Goal: Contribute content: Contribute content

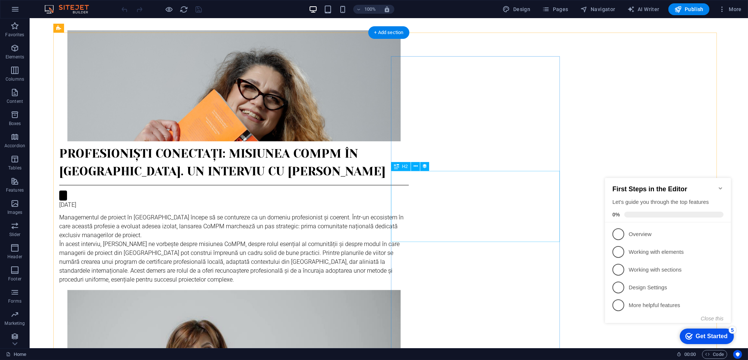
scroll to position [49, 0]
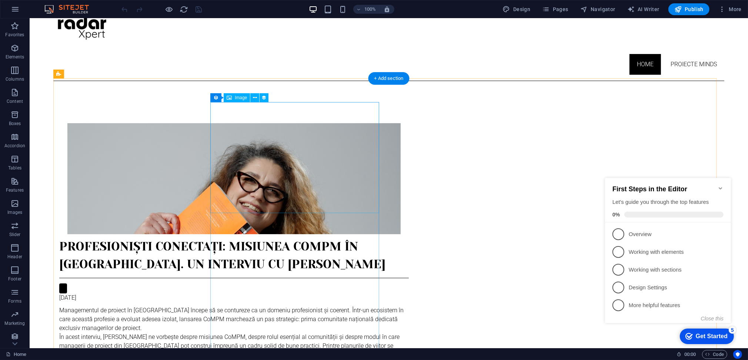
click at [282, 156] on figure at bounding box center [234, 178] width 350 height 111
select select "px"
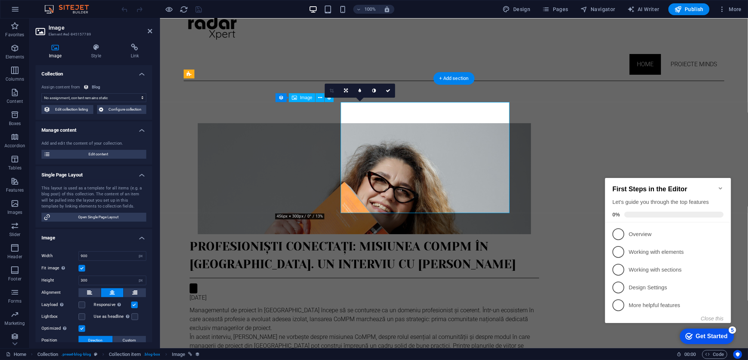
select select "image"
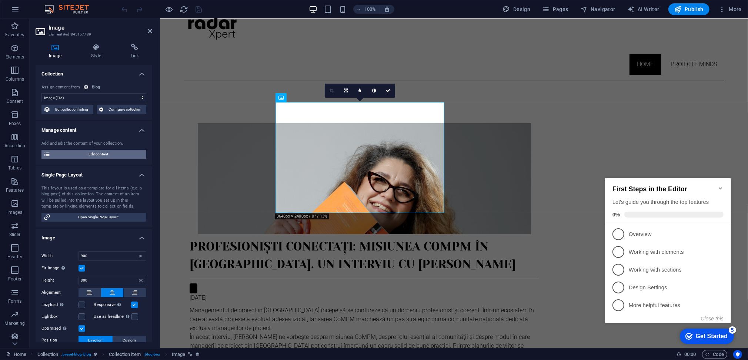
click at [103, 150] on span "Edit content" at bounding box center [99, 154] width 92 height 9
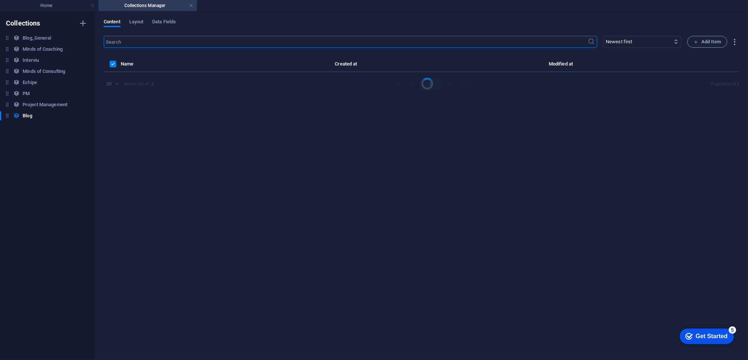
scroll to position [0, 0]
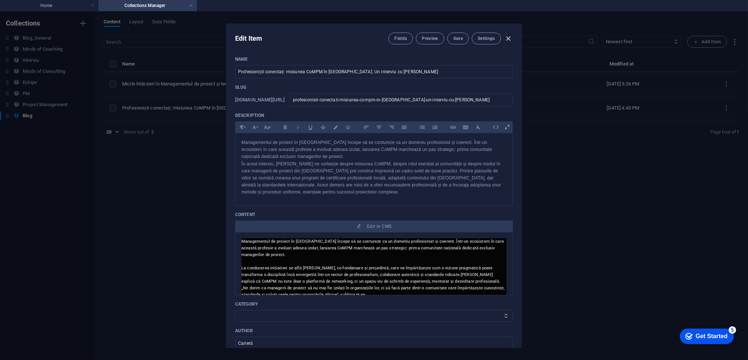
click at [510, 36] on icon "button" at bounding box center [509, 38] width 9 height 9
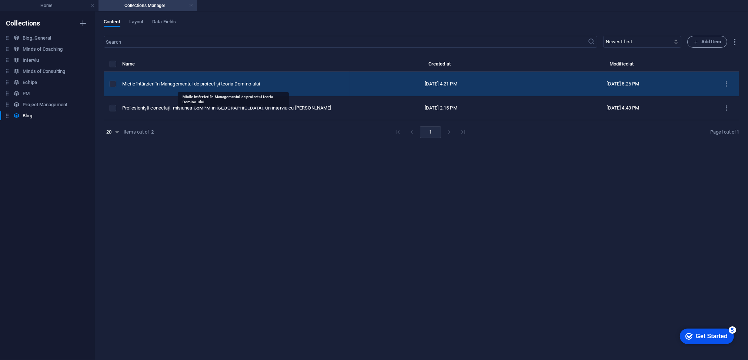
click at [186, 83] on div "Micile întârzieri în Managementul de proiect și teoria Domino-ului" at bounding box center [233, 84] width 222 height 7
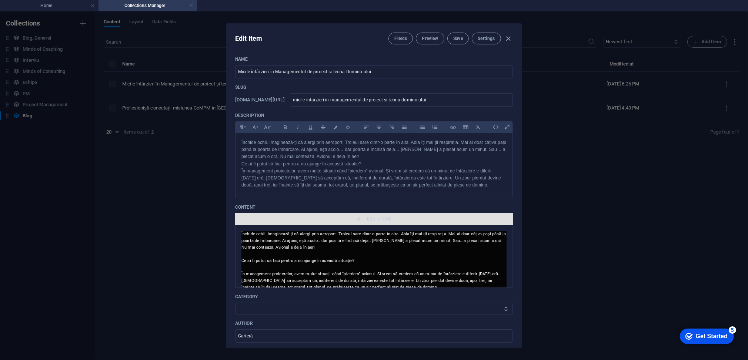
click at [377, 224] on span "Edit in CMS" at bounding box center [379, 227] width 24 height 6
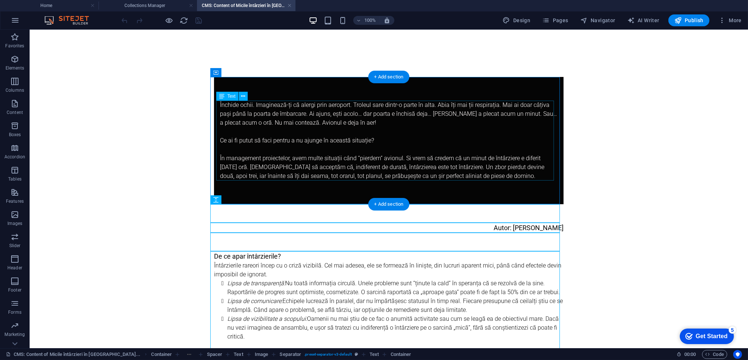
click at [376, 166] on div "Închide ochii. Imaginează-ți că alergi prin aeroport. Troleul sare dintr-o part…" at bounding box center [389, 144] width 338 height 89
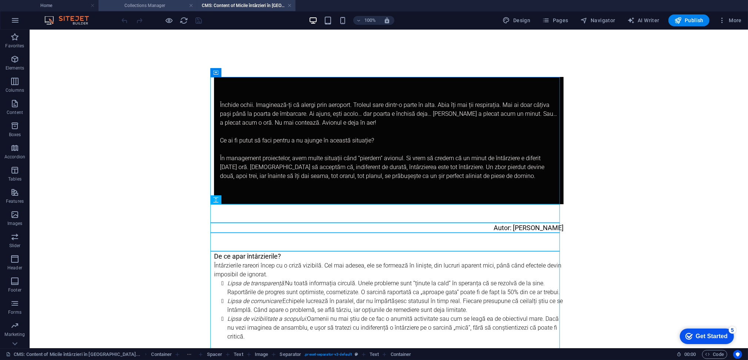
click at [149, 7] on h4 "Collections Manager" at bounding box center [148, 5] width 99 height 8
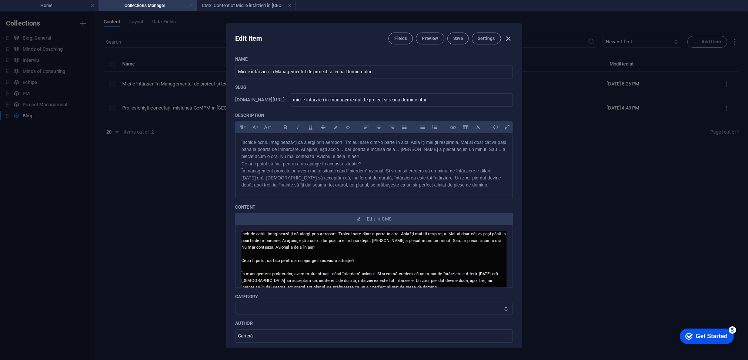
click at [508, 37] on icon "button" at bounding box center [509, 38] width 9 height 9
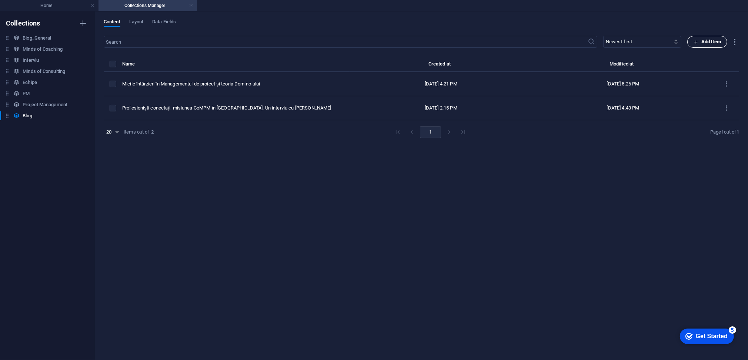
click at [713, 41] on span "Add Item" at bounding box center [707, 41] width 27 height 9
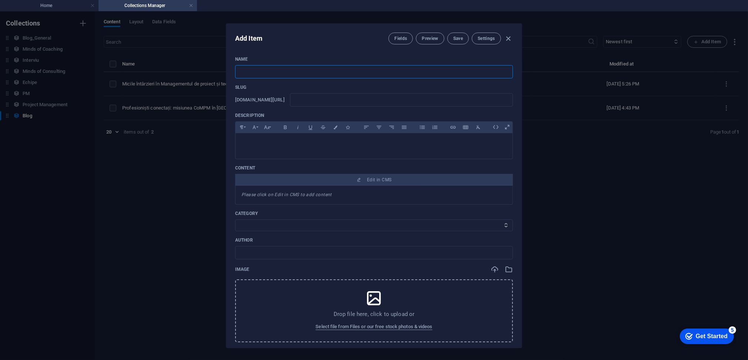
click at [313, 74] on input "text" at bounding box center [374, 71] width 278 height 13
click at [457, 92] on div "Slug [DOMAIN_NAME][URL] ​" at bounding box center [374, 95] width 278 height 22
click at [272, 71] on input "text" at bounding box center [374, 71] width 278 height 13
type input "aL"
type input "al"
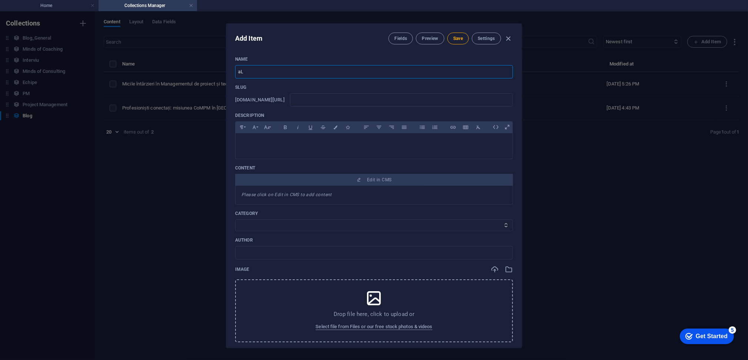
type input "al"
type input "aLINA"
type input "alina"
type input "aLIN"
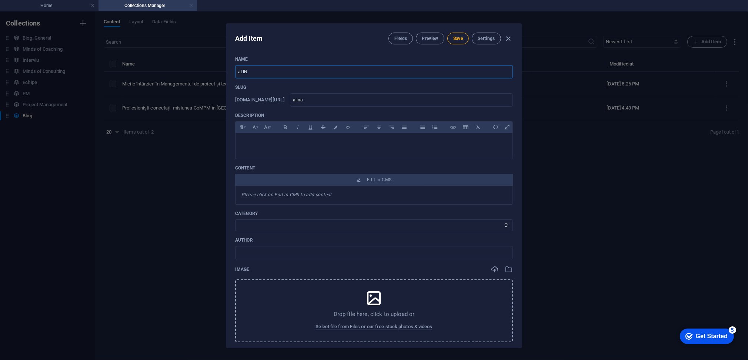
type input "alin"
type input "aLI"
type input "ali"
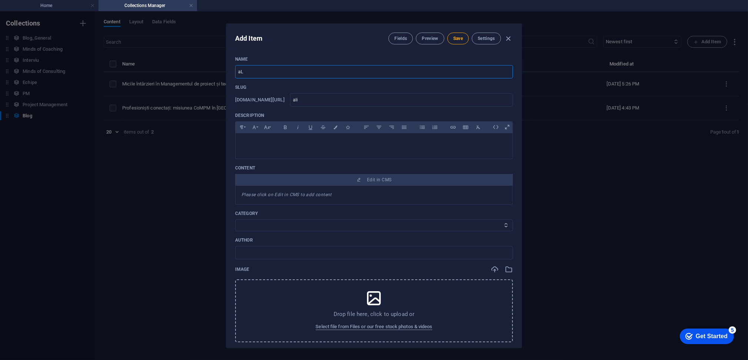
type input "a"
type input "A"
type input "a"
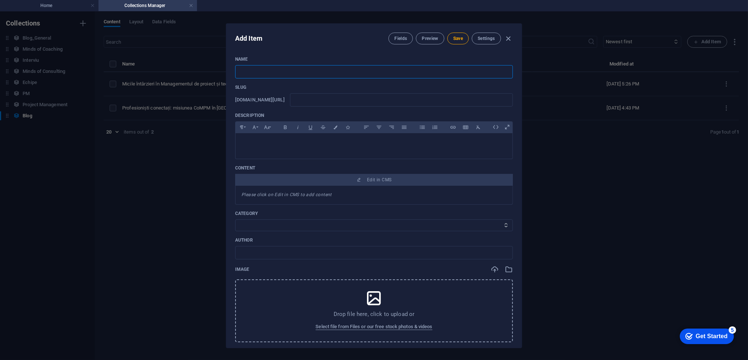
type input "a"
type input "Al"
type input "al"
type input "Alin"
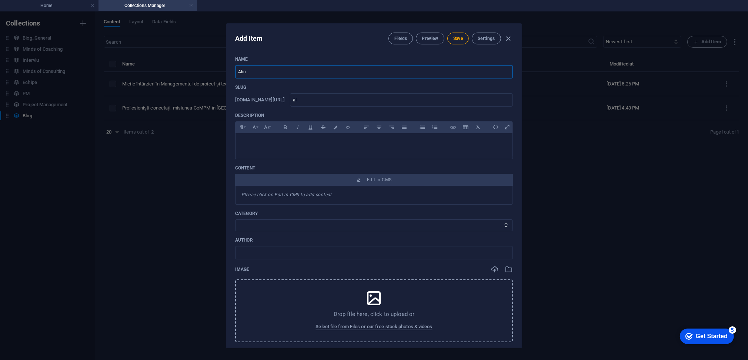
type input "alin"
type input "Alina"
type input "alina"
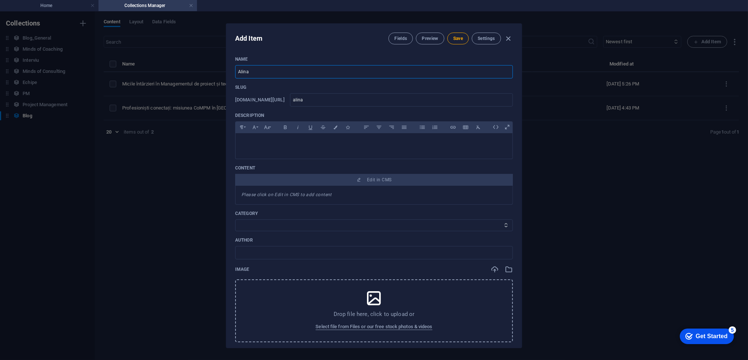
type input "[PERSON_NAME]"
type input "alina-m"
type input "[PERSON_NAME]"
type input "alina-ma"
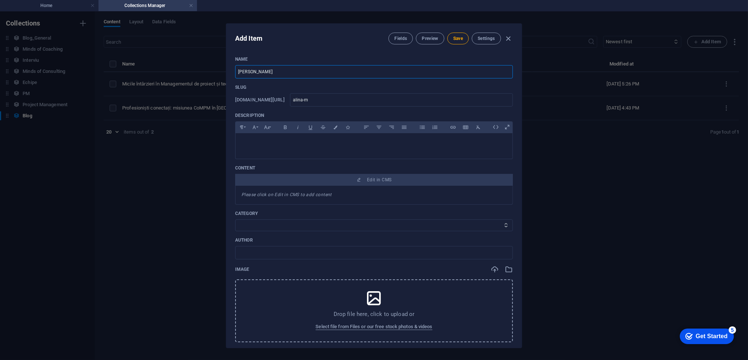
type input "alina-ma"
type input "[PERSON_NAME]"
type input "alina-man"
type input "[PERSON_NAME]"
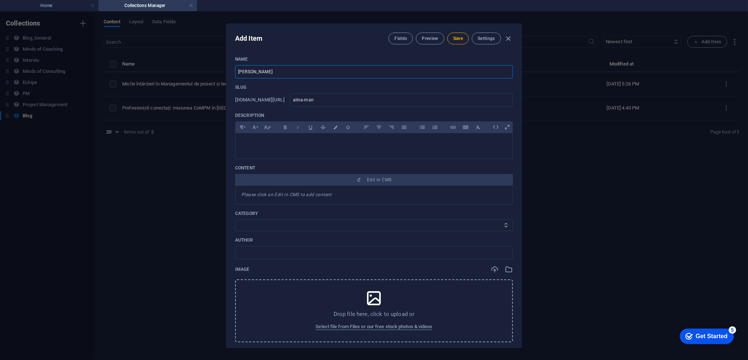
type input "alina-mant"
type input "[PERSON_NAME]"
type input "alina-manta"
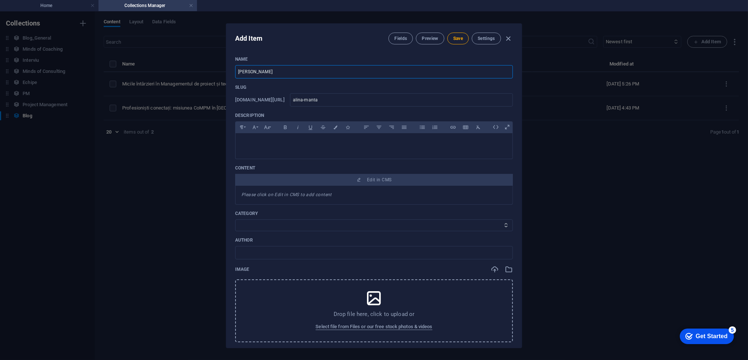
type input "[PERSON_NAME]"
type input "alina-mantal"
type input "[PERSON_NAME]"
type input "alina-mantalu"
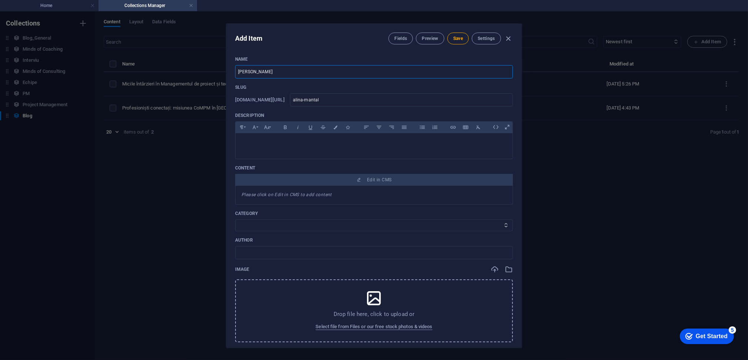
type input "alina-mantalu"
type input "[PERSON_NAME]"
type input "alina-mantalut"
type input "[PERSON_NAME]"
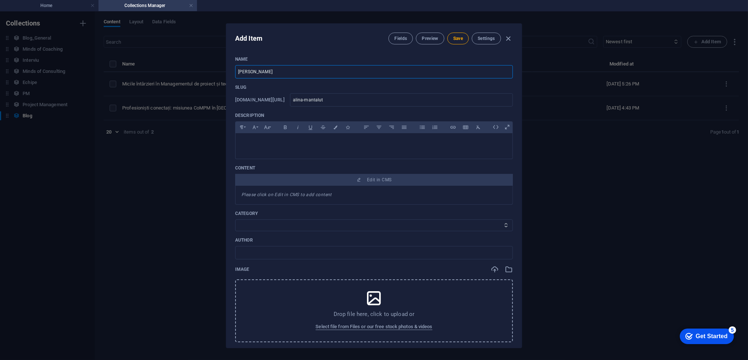
type input "alina-mantaluta"
paste input "Riscurile emoționale într-un proiect și cum le previi"
type input "[PERSON_NAME]: Riscurile emoționale într-un proiect și cum le previi"
type input "alina-mantaluta-riscurile-emotionale-intr-un-proiect-si-cum-le-previi"
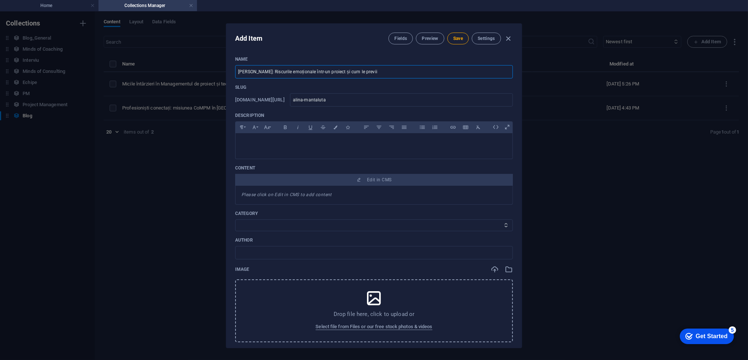
type input "alina-mantaluta-riscurile-emotionale-intr-un-proiect-si-cum-le-previi"
type input "[PERSON_NAME]: Riscurile emoționale într-un proiect și cum le previi"
click at [458, 33] on button "Save" at bounding box center [458, 39] width 21 height 12
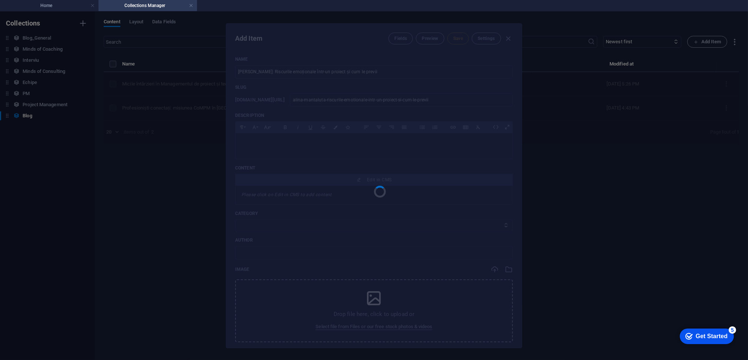
type input "alina-mantaluta-riscurile-emotionale-intr-un-proiect-si-cum-le-previi"
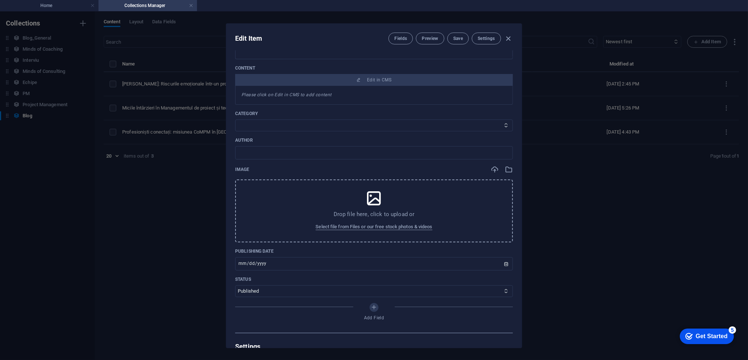
scroll to position [148, 0]
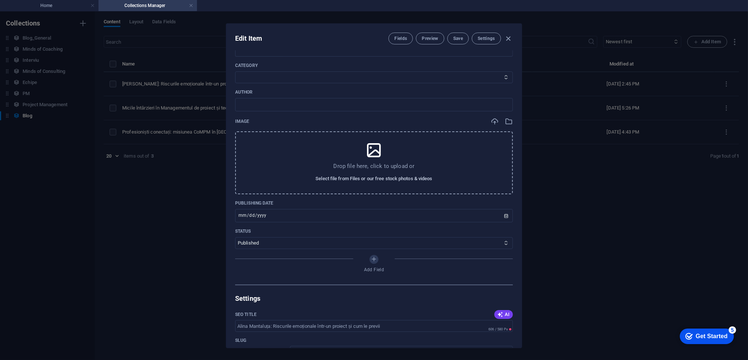
click at [368, 177] on span "Select file from Files or our free stock photos & videos" at bounding box center [374, 178] width 117 height 9
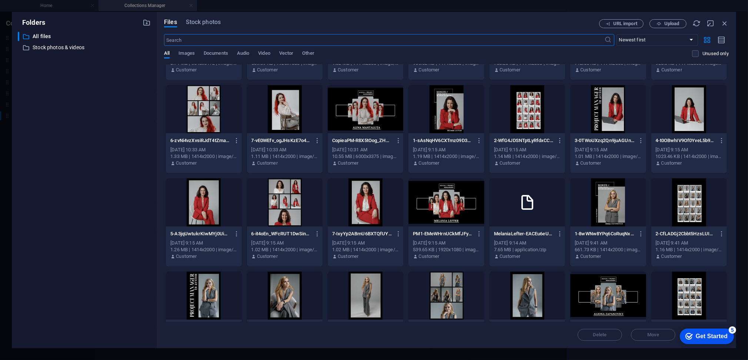
scroll to position [0, 0]
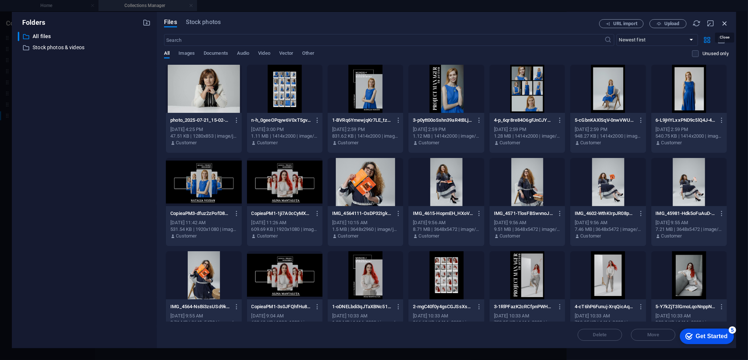
click at [722, 23] on icon "button" at bounding box center [725, 23] width 8 height 8
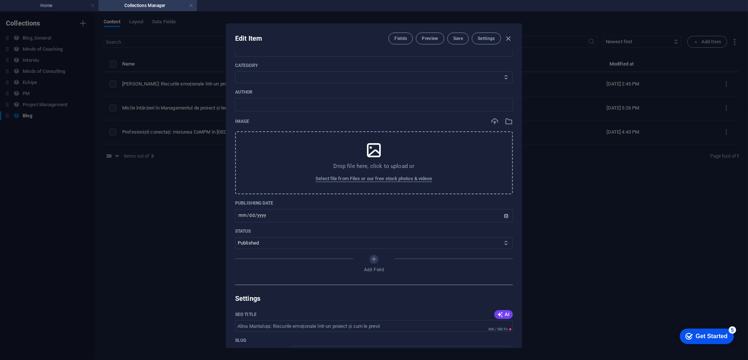
click at [379, 166] on p "Drop file here, click to upload or" at bounding box center [374, 166] width 81 height 7
click at [352, 177] on span "Select file from Files or our free stock photos & videos" at bounding box center [374, 178] width 117 height 9
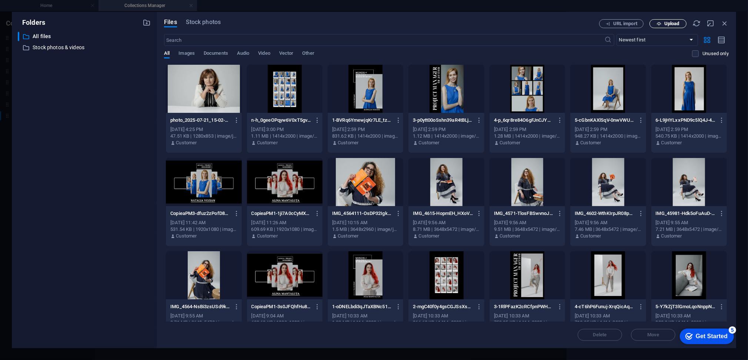
click at [666, 24] on span "Upload" at bounding box center [672, 23] width 15 height 4
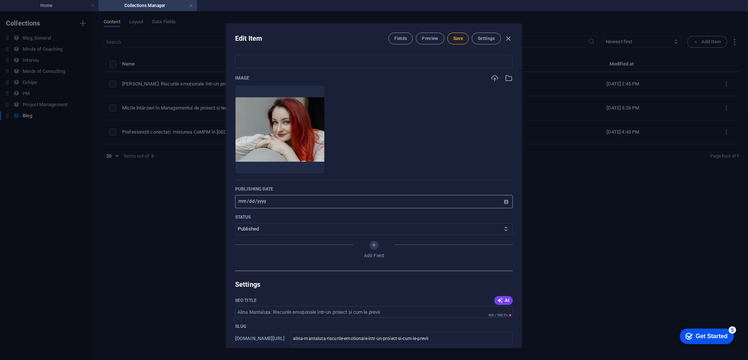
scroll to position [247, 0]
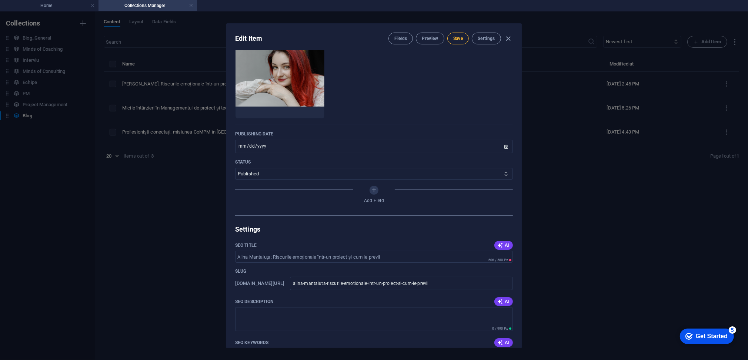
click at [453, 40] on span "Save" at bounding box center [458, 39] width 10 height 6
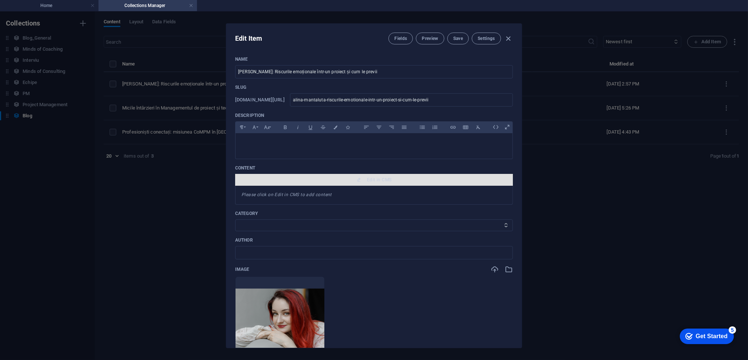
click at [376, 176] on button "Edit in CMS" at bounding box center [374, 180] width 278 height 12
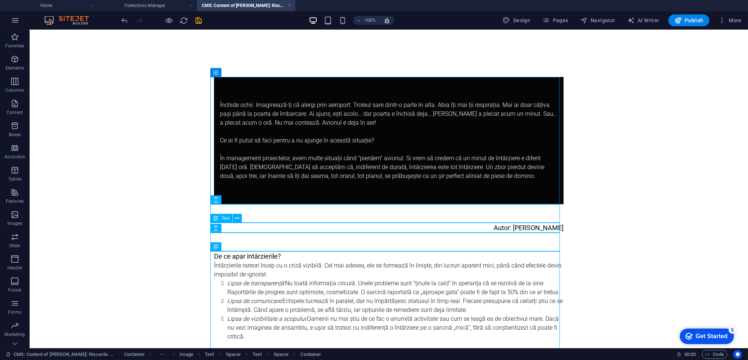
click at [523, 232] on div "Autor: [PERSON_NAME]" at bounding box center [389, 237] width 350 height 10
click at [518, 232] on div "Autor: [PERSON_NAME]" at bounding box center [389, 237] width 350 height 10
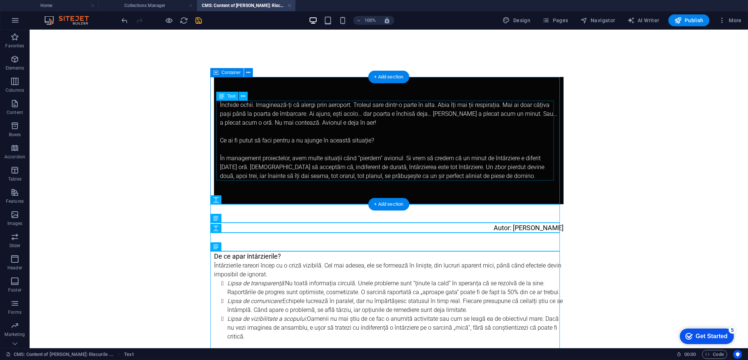
click at [272, 123] on div "Închide ochii. Imaginează-ți că alergi prin aeroport. Troleul sare dintr-o part…" at bounding box center [389, 144] width 338 height 89
drag, startPoint x: 272, startPoint y: 123, endPoint x: 142, endPoint y: 122, distance: 130.0
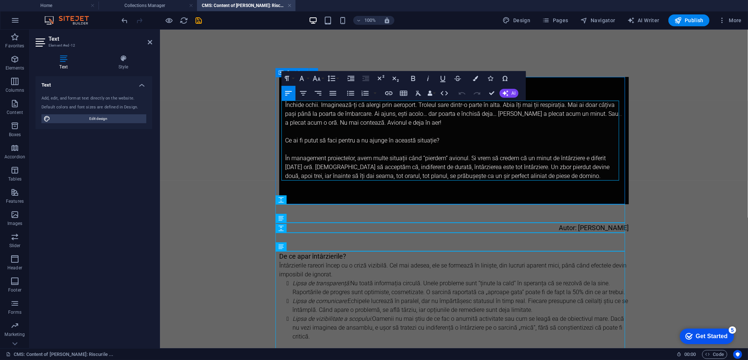
click at [343, 116] on span "Închide ochii. Imaginează-ți că alergi prin aeroport. Troleul sare dintr-o part…" at bounding box center [447, 113] width 325 height 25
click at [342, 116] on span "Închide ochii. Imaginează-ți că alergi prin aeroport. Troleul sare dintr-o part…" at bounding box center [447, 113] width 325 height 25
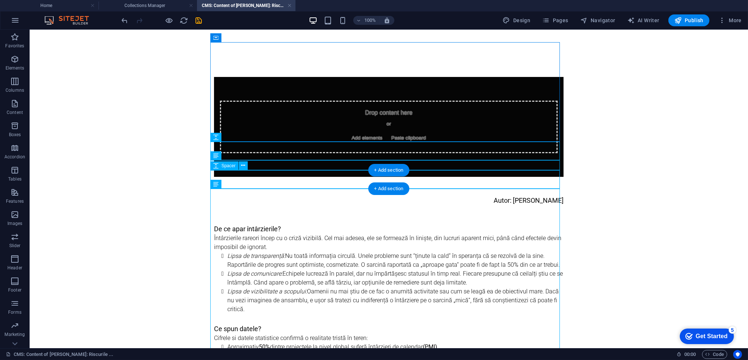
scroll to position [49, 0]
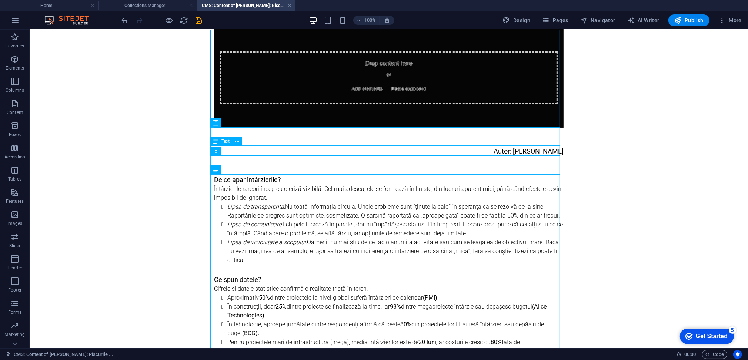
click at [526, 151] on div "Autor: [PERSON_NAME]" at bounding box center [389, 151] width 350 height 10
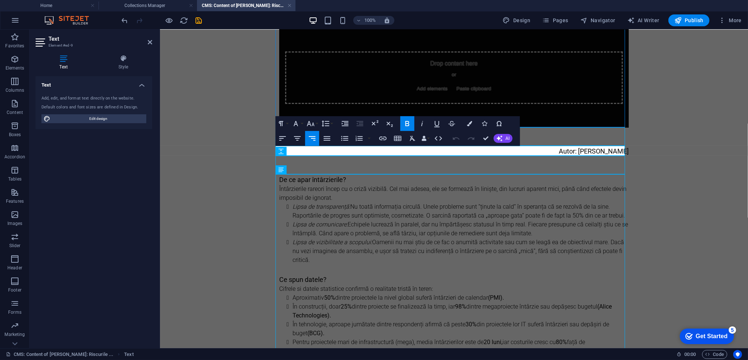
click at [571, 149] on span "Autor: [PERSON_NAME]" at bounding box center [594, 151] width 70 height 8
drag, startPoint x: 577, startPoint y: 150, endPoint x: 624, endPoint y: 149, distance: 47.1
click at [623, 151] on span "Autor: [PERSON_NAME]" at bounding box center [594, 151] width 70 height 8
click at [200, 21] on icon "save" at bounding box center [199, 20] width 9 height 9
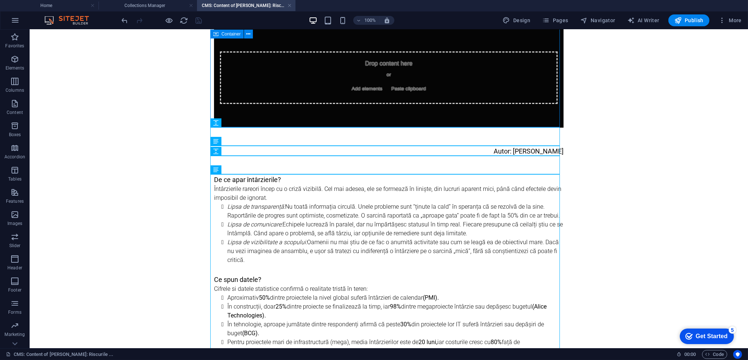
click at [199, 19] on div at bounding box center [161, 20] width 83 height 12
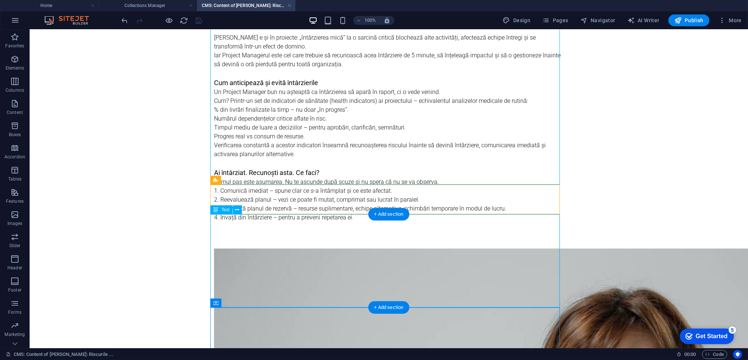
scroll to position [839, 0]
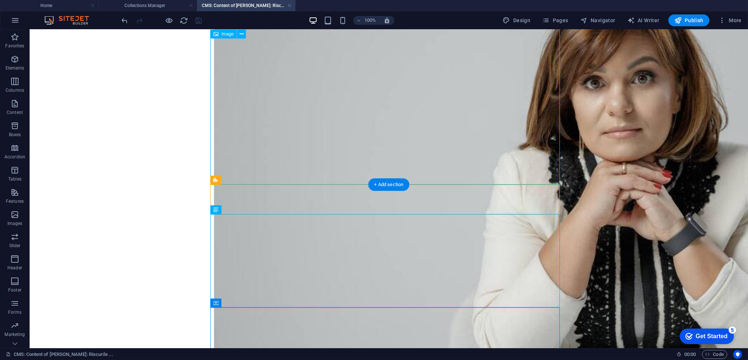
click at [320, 105] on figure at bounding box center [389, 218] width 350 height 479
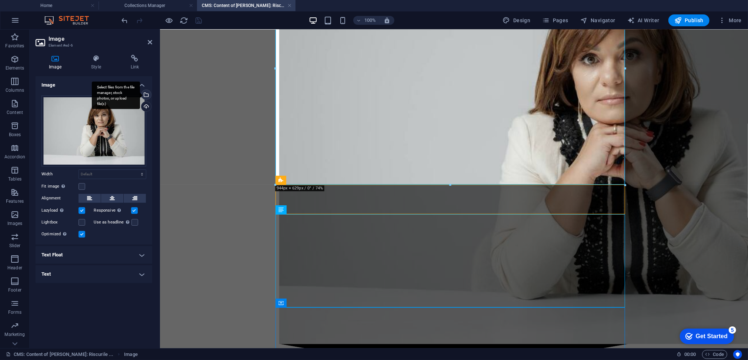
click at [140, 94] on div "Select files from the file manager, stock photos, or upload file(s)" at bounding box center [116, 95] width 48 height 28
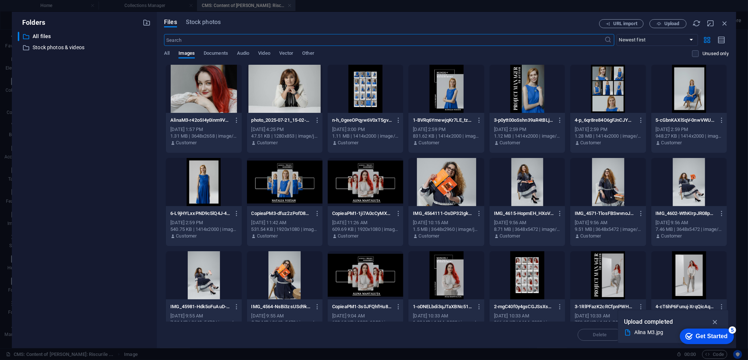
scroll to position [848, 0]
click at [669, 24] on span "Upload" at bounding box center [672, 23] width 15 height 4
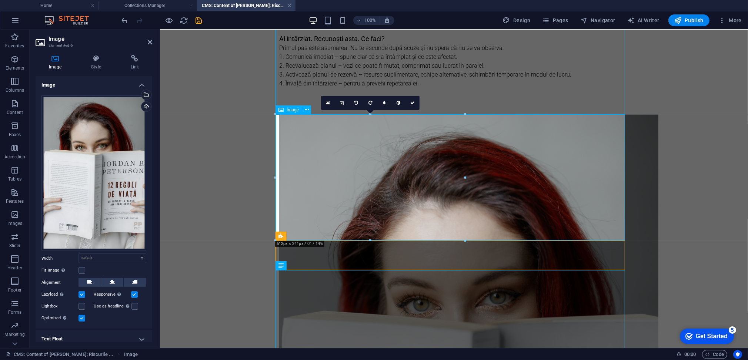
scroll to position [642, 0]
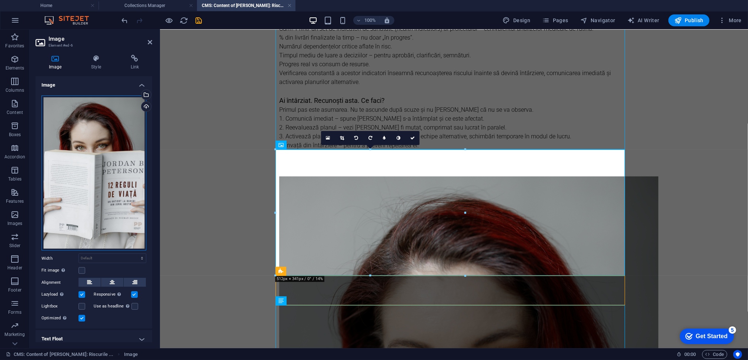
click at [90, 138] on div "Drag files here, click to choose files or select files from Files or our free s…" at bounding box center [93, 174] width 105 height 156
click at [90, 137] on div "Drag files here, click to choose files or select files from Files or our free s…" at bounding box center [93, 174] width 105 height 156
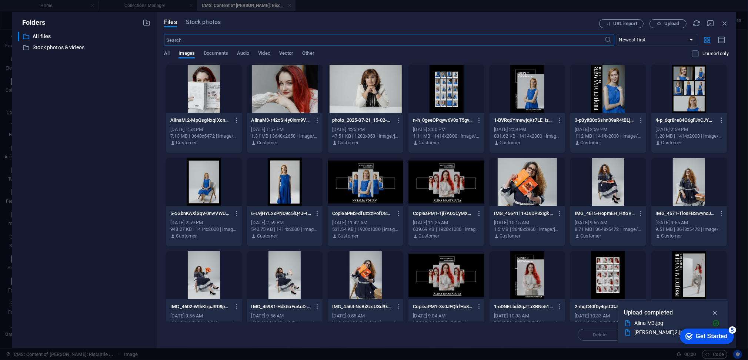
scroll to position [651, 0]
click at [201, 85] on div at bounding box center [204, 89] width 76 height 48
click at [199, 86] on div "1" at bounding box center [204, 89] width 76 height 48
click at [727, 23] on icon "button" at bounding box center [725, 23] width 8 height 8
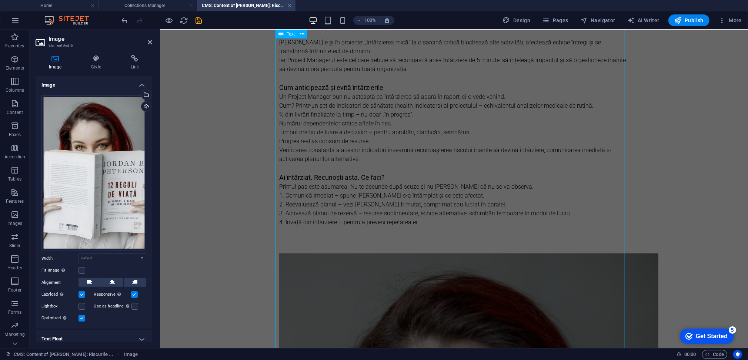
scroll to position [417, 0]
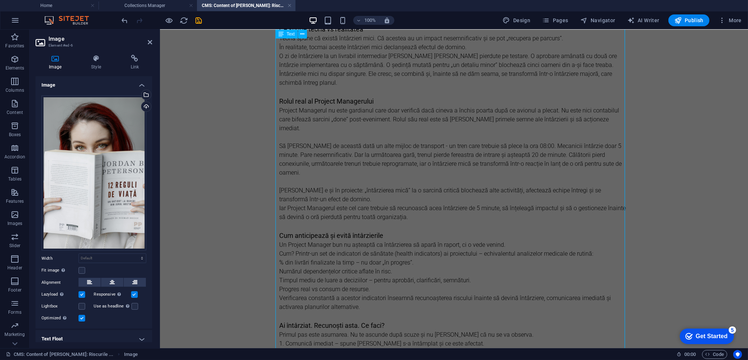
click at [386, 194] on div "De ce apar întârzierile? Întârzierile rareori încep cu o criză vizibilă. Cel ma…" at bounding box center [454, 104] width 350 height 595
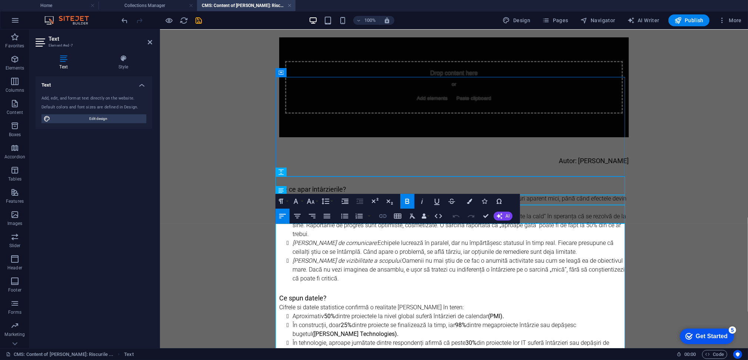
scroll to position [0, 0]
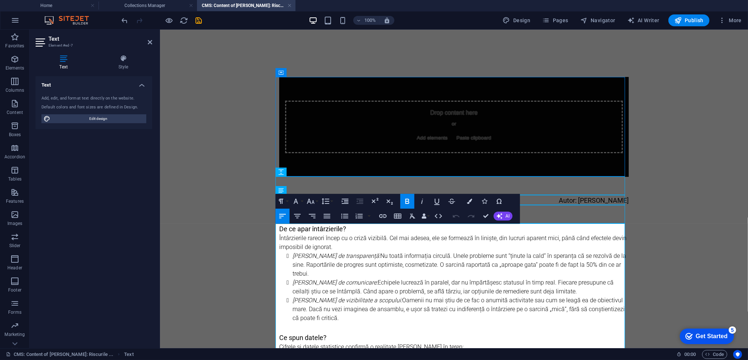
click at [317, 261] on li "[PERSON_NAME] de transparență: Nu toată informația circulă. Unele probleme sunt…" at bounding box center [460, 265] width 336 height 27
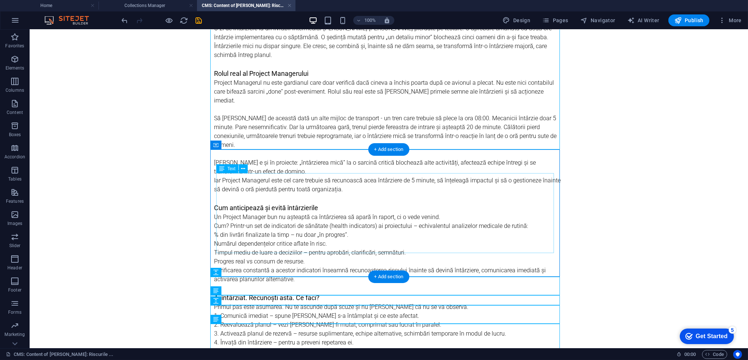
scroll to position [642, 0]
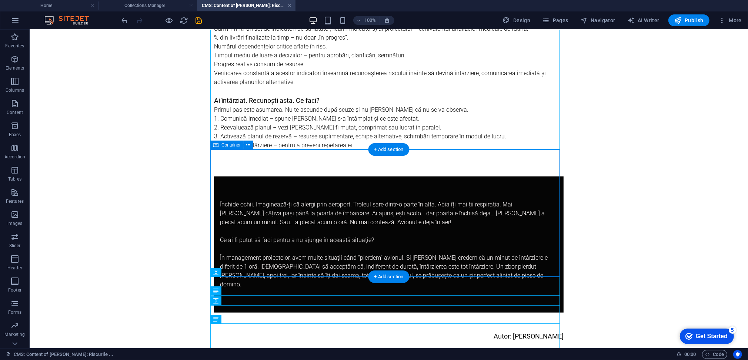
click at [327, 176] on div "Închide ochii. Imaginează-ți că alergi prin aeroport. Troleul sare dintr-o part…" at bounding box center [389, 244] width 350 height 136
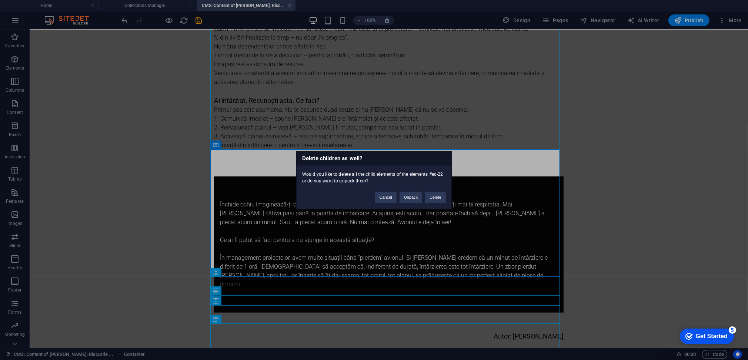
click at [374, 250] on div "Delete children as well? Would you like to delete all the child elements of the…" at bounding box center [374, 180] width 748 height 360
click at [410, 197] on button "Unpack" at bounding box center [411, 197] width 23 height 11
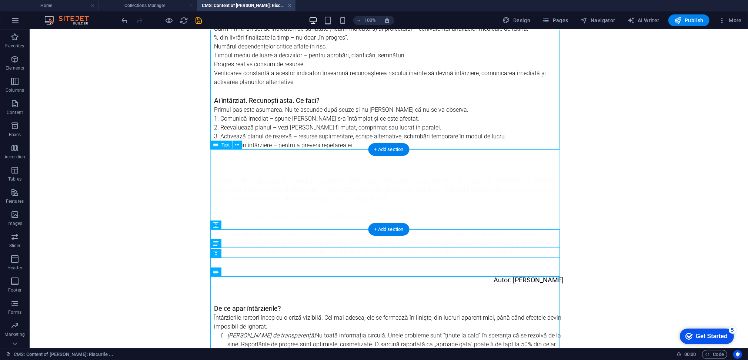
click at [322, 176] on div "Închide ochii. Imaginează-ți că alergi prin aeroport. Troleul sare dintr-o part…" at bounding box center [389, 216] width 350 height 80
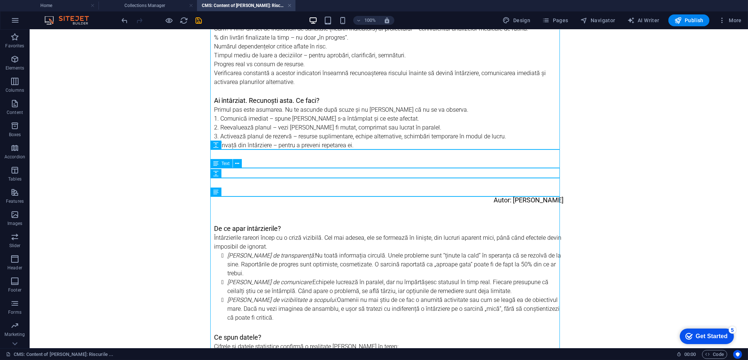
click at [465, 195] on div "Autor: [PERSON_NAME]" at bounding box center [389, 200] width 350 height 10
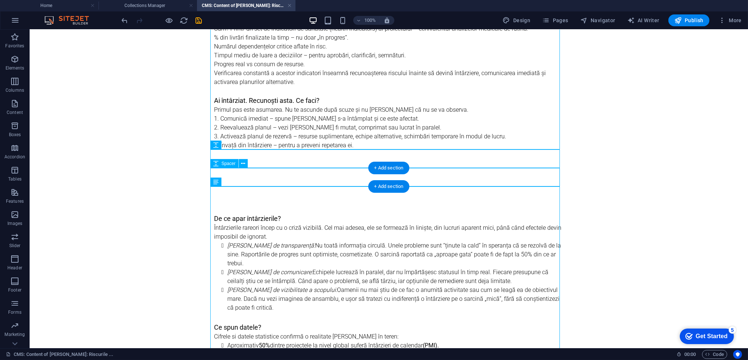
click at [465, 195] on div at bounding box center [389, 204] width 350 height 19
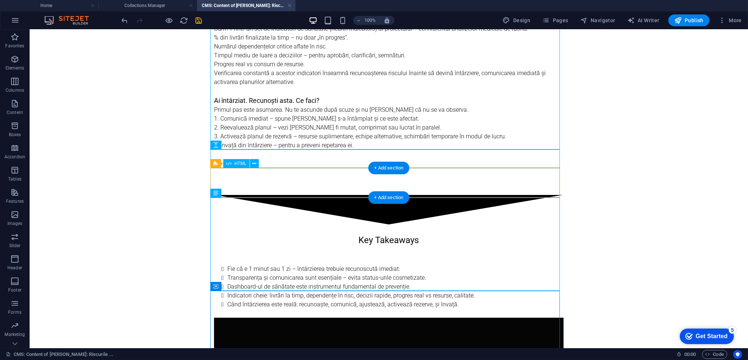
click at [464, 195] on div at bounding box center [389, 210] width 350 height 30
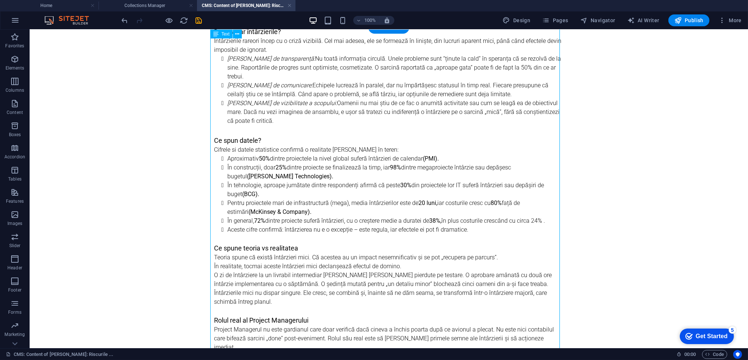
scroll to position [49, 0]
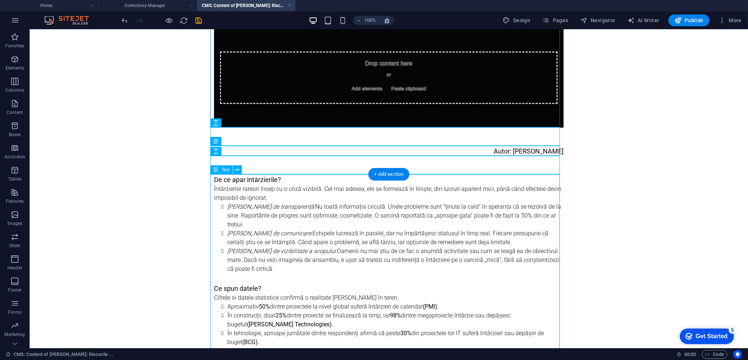
drag, startPoint x: 409, startPoint y: 203, endPoint x: 279, endPoint y: 203, distance: 130.8
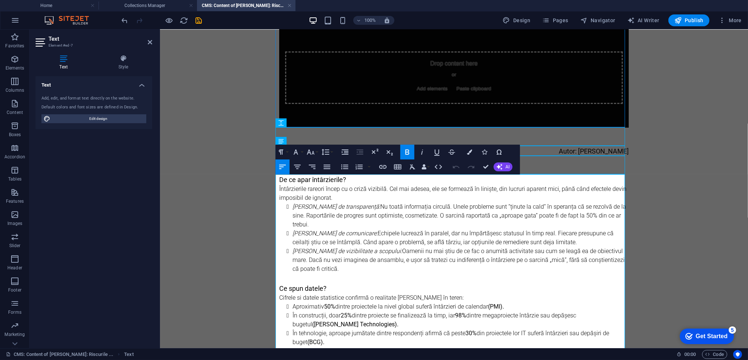
click at [407, 212] on li "[PERSON_NAME] de transparență: Nu toată informația circulă. Unele probleme sunt…" at bounding box center [460, 215] width 336 height 27
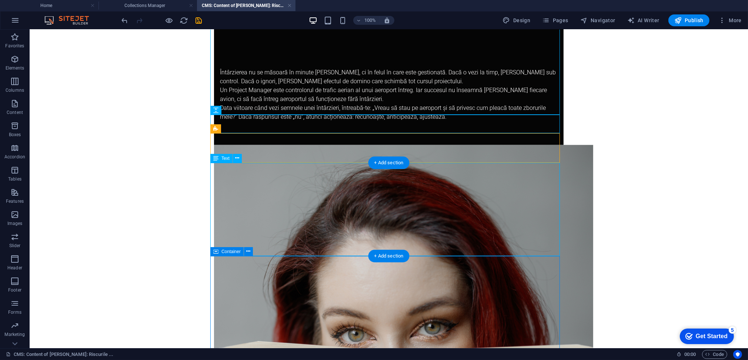
scroll to position [473, 0]
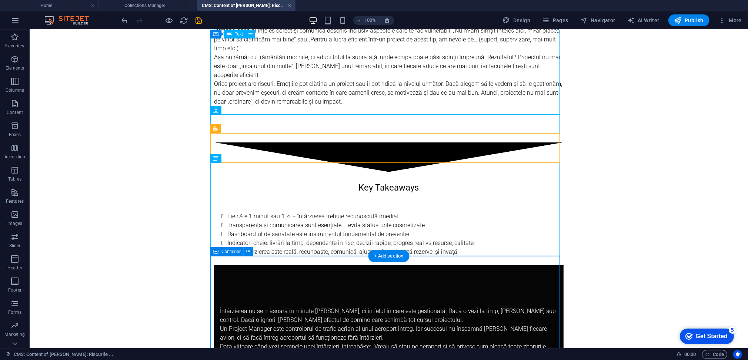
click at [227, 272] on div "Întârzierea nu se măsoară în minute [PERSON_NAME], ci în felul în care este ges…" at bounding box center [389, 324] width 350 height 119
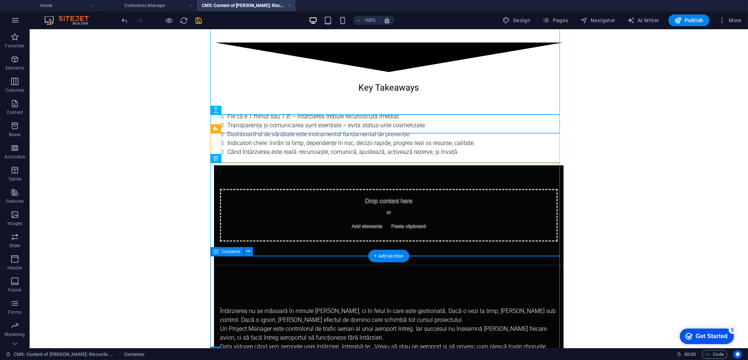
scroll to position [374, 0]
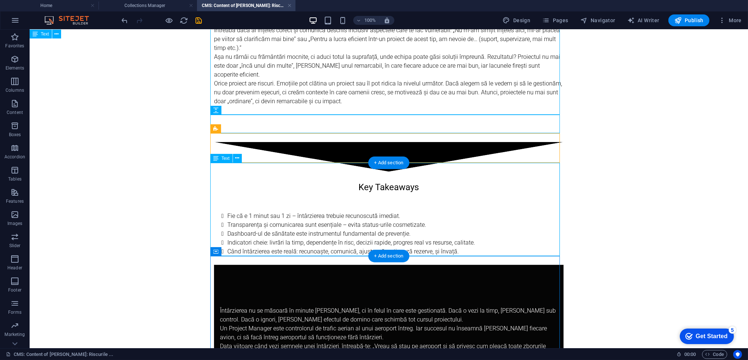
click at [224, 172] on div "Key Takeaways Fie că e 1 minut sau 1 zi – întârzierea trebuie recunoscută imedi…" at bounding box center [389, 218] width 350 height 93
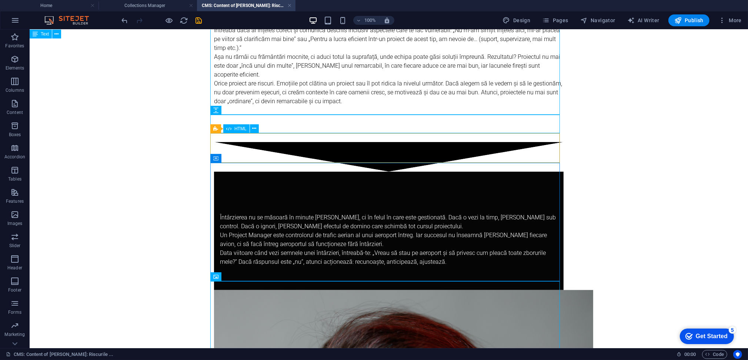
click at [246, 123] on div at bounding box center [389, 132] width 350 height 19
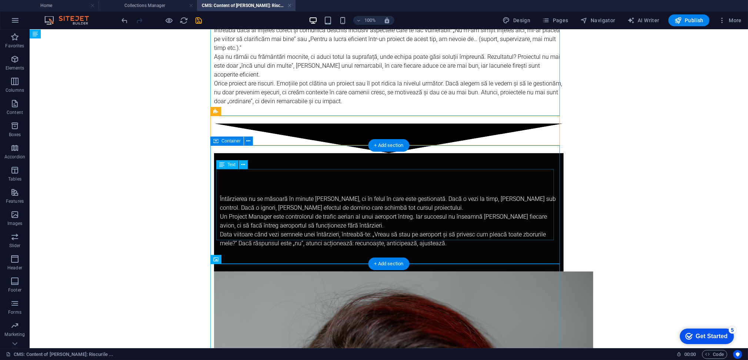
scroll to position [324, 0]
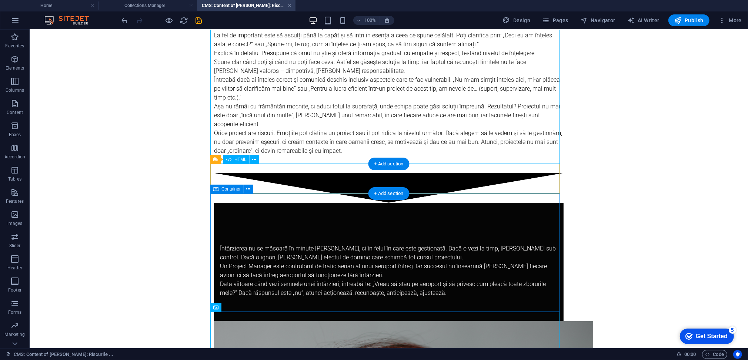
click at [310, 173] on div at bounding box center [389, 188] width 350 height 30
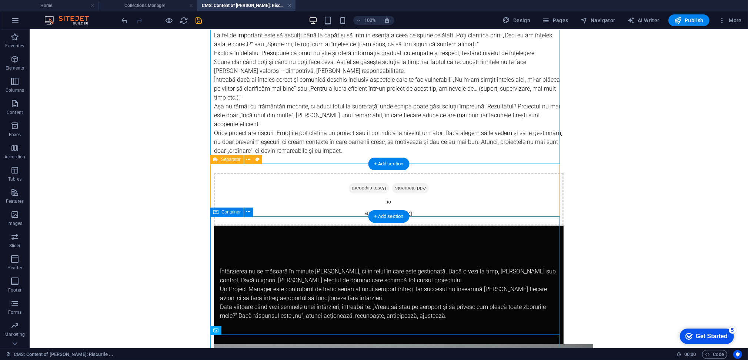
click at [309, 182] on div "Drop content here or Add elements Paste clipboard" at bounding box center [389, 199] width 350 height 53
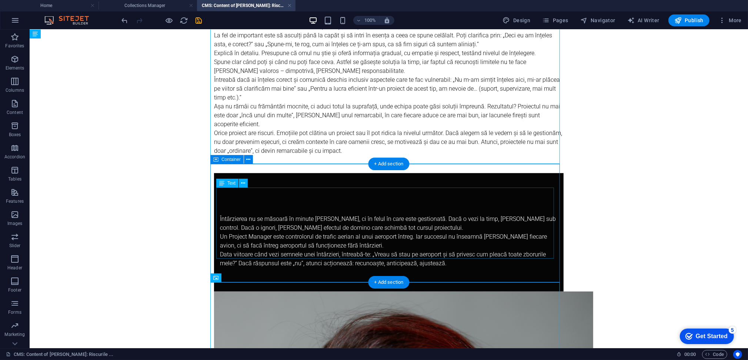
drag, startPoint x: 300, startPoint y: 188, endPoint x: 305, endPoint y: 187, distance: 4.9
click at [300, 197] on div "Întârzierea nu se măsoară în minute [PERSON_NAME], ci în felul în care este ges…" at bounding box center [389, 232] width 338 height 71
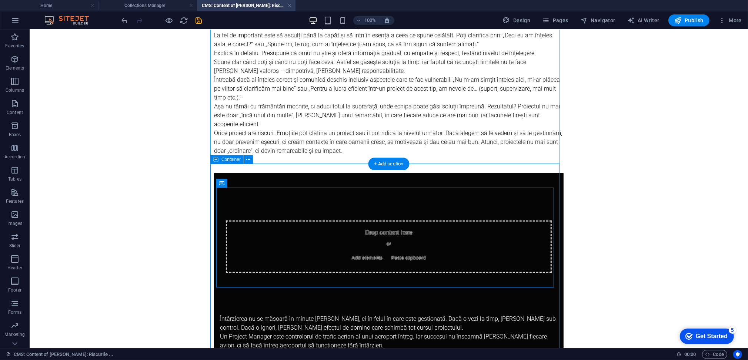
click at [297, 178] on div "Drop content here or Add elements Paste clipboard Întârzierea nu se măsoară în …" at bounding box center [389, 282] width 350 height 219
click at [262, 173] on div "Drop content here or Add elements Paste clipboard Întârzierea nu se măsoară în …" at bounding box center [389, 282] width 350 height 219
click at [240, 314] on div "Întârzierea nu se măsoară în minute [PERSON_NAME], ci în felul în care este ges…" at bounding box center [389, 332] width 338 height 71
click at [241, 305] on div "Întârzierea nu se măsoară în minute [PERSON_NAME], ci în felul în care este ges…" at bounding box center [389, 332] width 338 height 71
click at [219, 173] on div "Drop content here or Add elements Paste clipboard Întârzierea nu se măsoară în …" at bounding box center [389, 282] width 350 height 219
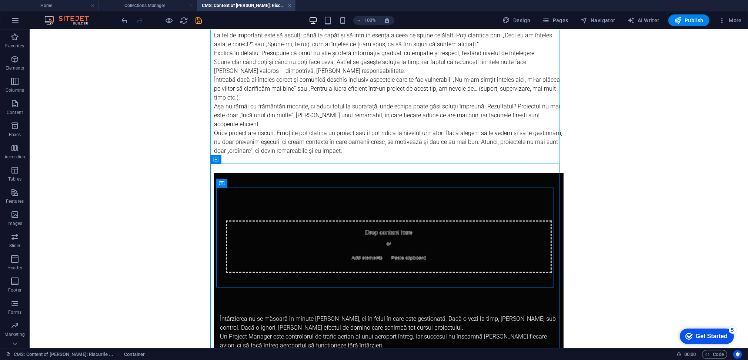
click at [197, 20] on icon "save" at bounding box center [199, 20] width 9 height 9
click at [246, 173] on div "Drop content here or Add elements Paste clipboard Întârzierea nu se măsoară în …" at bounding box center [389, 282] width 350 height 219
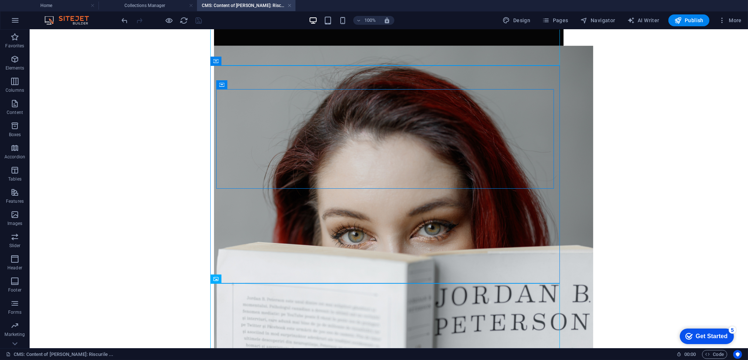
scroll to position [423, 0]
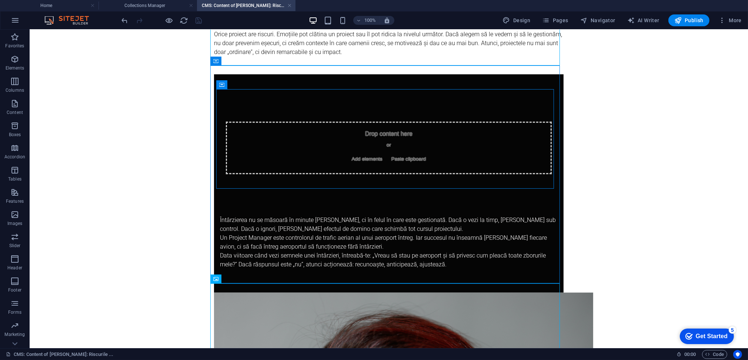
click at [218, 74] on div "Drop content here or Add elements Paste clipboard Întârzierea nu se măsoară în …" at bounding box center [389, 183] width 350 height 219
click at [534, 266] on div "Drop content here or Add elements Paste clipboard Întârzierea nu se măsoară în …" at bounding box center [389, 183] width 350 height 219
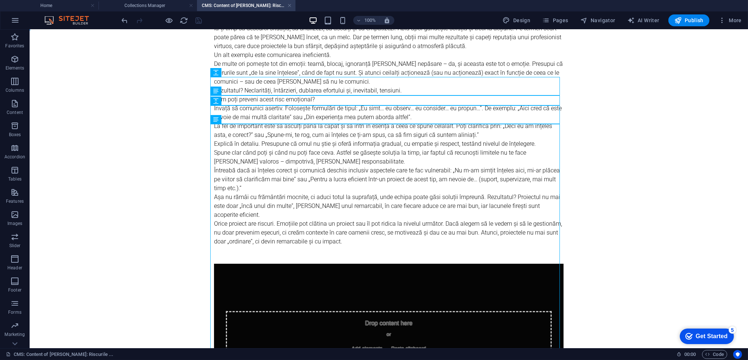
scroll to position [0, 0]
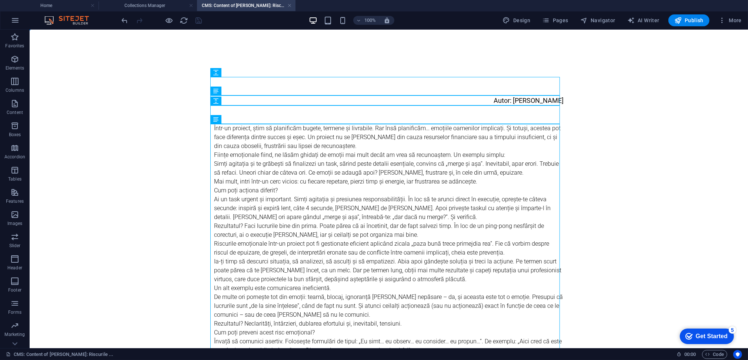
click at [197, 21] on div at bounding box center [161, 20] width 83 height 12
click at [158, 4] on h4 "Collections Manager" at bounding box center [148, 5] width 99 height 8
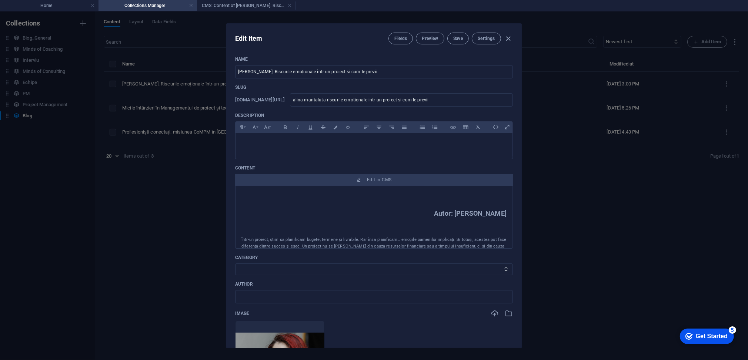
click at [466, 31] on div "Edit Item Fields Preview Save Settings" at bounding box center [374, 37] width 296 height 27
click at [458, 37] on span "Save" at bounding box center [458, 39] width 10 height 6
click at [508, 38] on icon "button" at bounding box center [509, 38] width 9 height 9
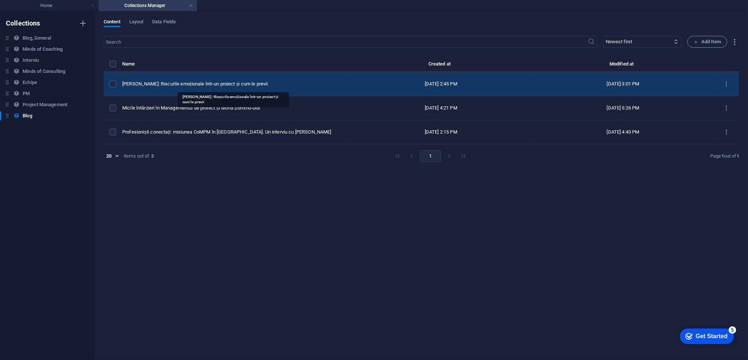
click at [192, 84] on div "[PERSON_NAME]: Riscurile emoționale într-un proiect și cum le previi" at bounding box center [233, 84] width 222 height 7
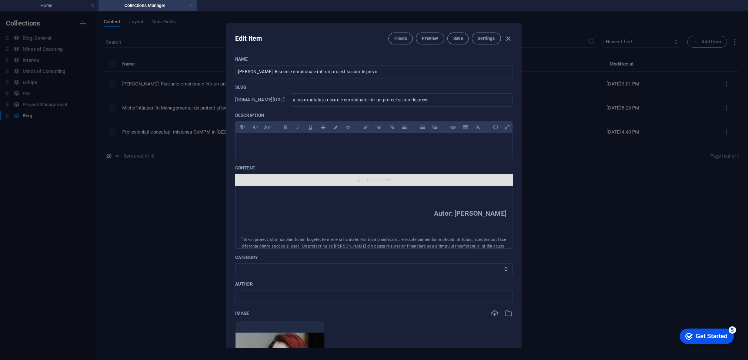
click at [368, 177] on span "Edit in CMS" at bounding box center [379, 180] width 24 height 6
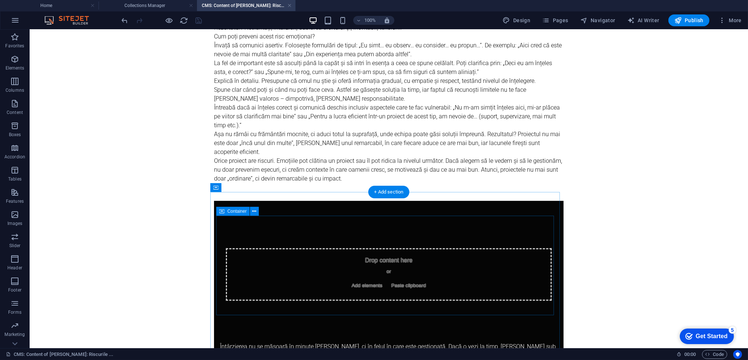
scroll to position [395, 0]
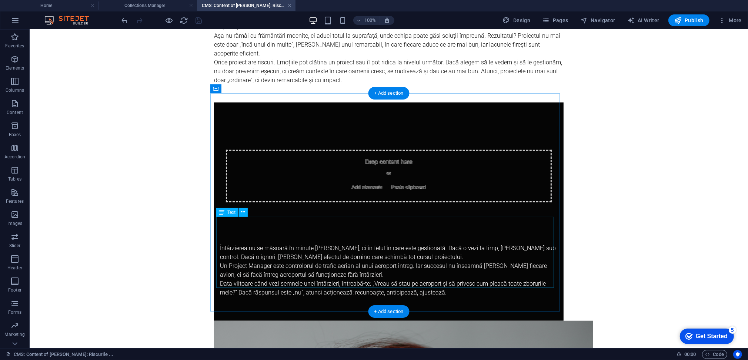
click at [253, 231] on div "Întârzierea nu se măsoară în minute [PERSON_NAME], ci în felul în care este ges…" at bounding box center [389, 261] width 338 height 71
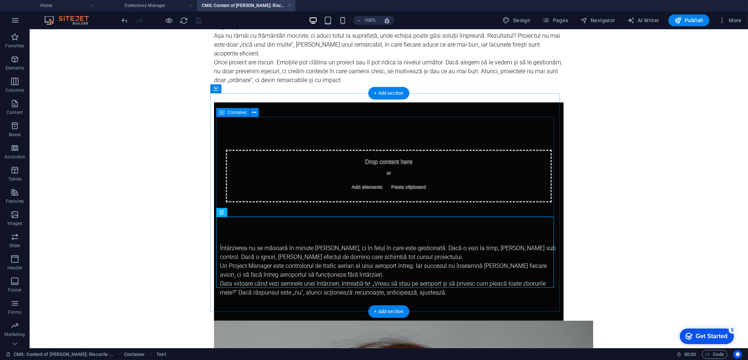
click at [266, 156] on div "Drop content here or Add elements Paste clipboard" at bounding box center [389, 176] width 326 height 53
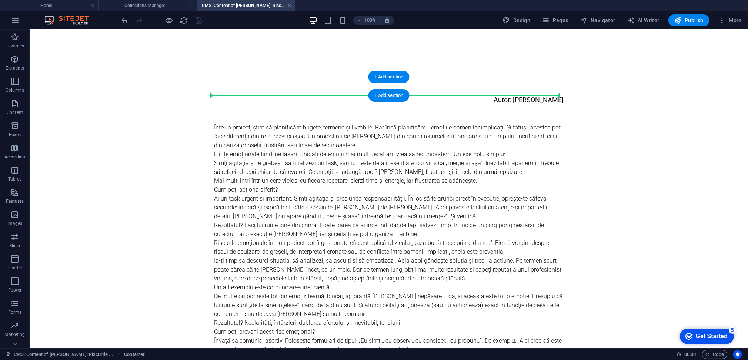
scroll to position [0, 0]
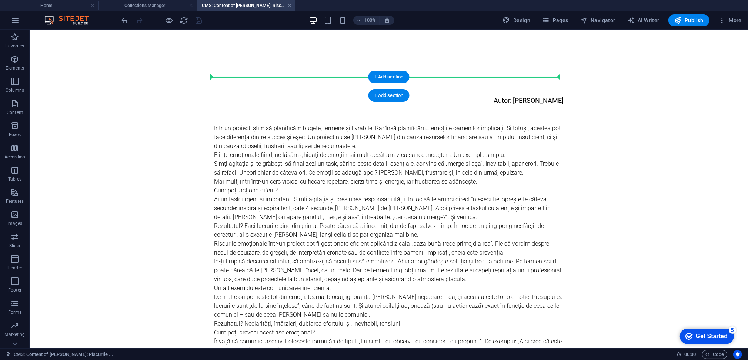
drag, startPoint x: 265, startPoint y: 108, endPoint x: 251, endPoint y: 81, distance: 30.7
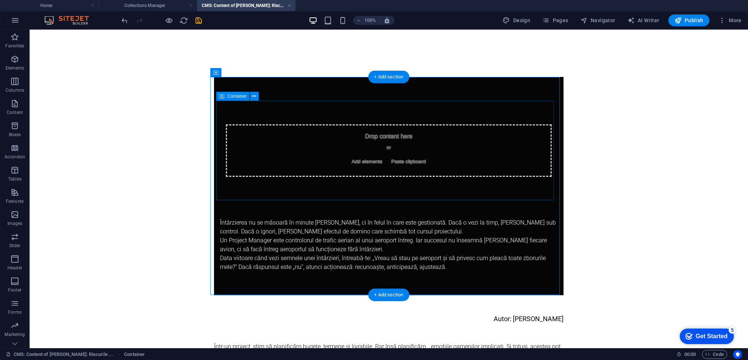
scroll to position [49, 0]
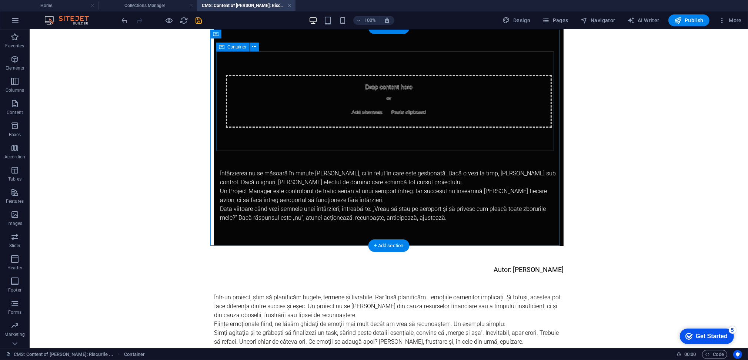
click at [275, 89] on div "Drop content here or Add elements Paste clipboard" at bounding box center [389, 101] width 326 height 53
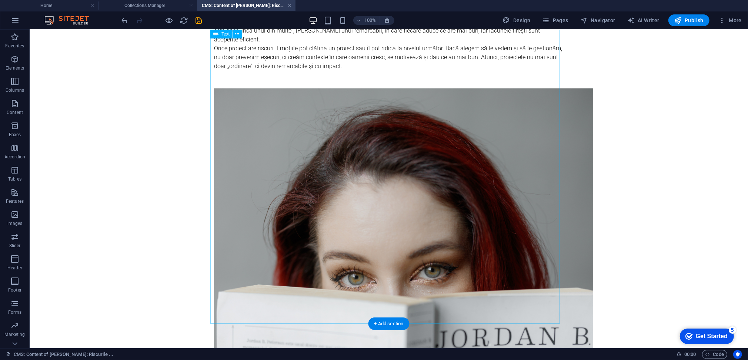
scroll to position [282, 0]
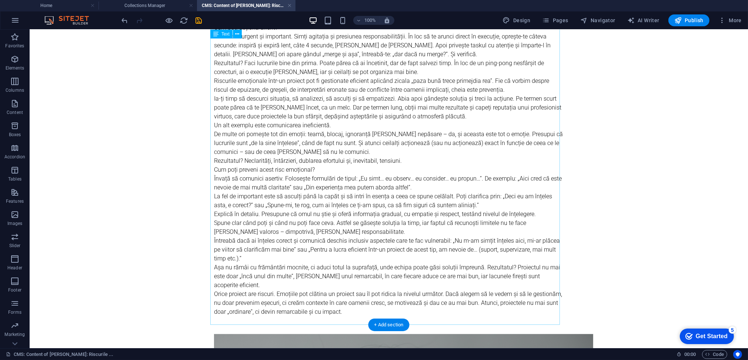
click at [295, 263] on div "Într-un proiect, știm să planificăm bugete, termene și livrabile. Rar însă plan…" at bounding box center [389, 147] width 350 height 373
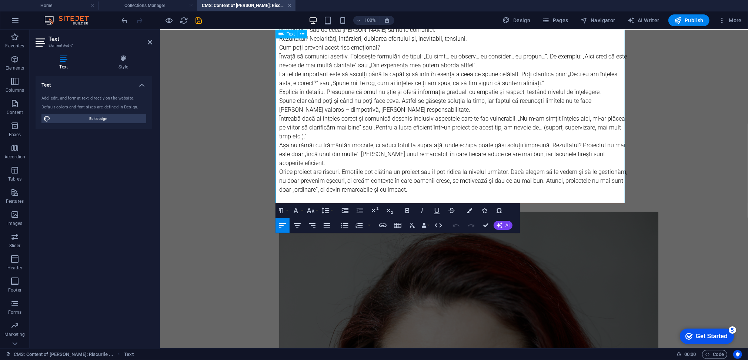
scroll to position [354, 0]
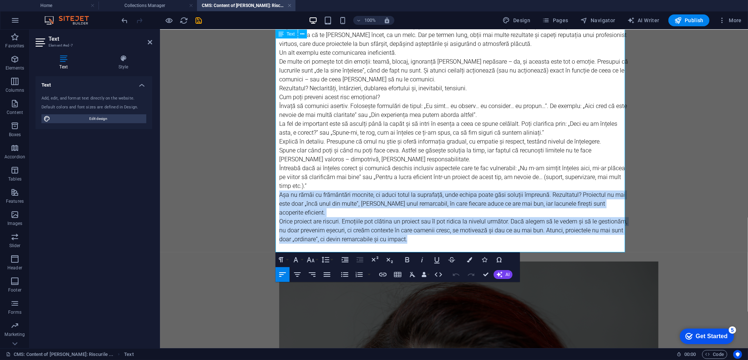
drag, startPoint x: 276, startPoint y: 194, endPoint x: 419, endPoint y: 228, distance: 147.5
click at [419, 228] on div "Într-un proiect, știm să planificăm bugete, termene și livrabile. Rar însă plan…" at bounding box center [454, 74] width 350 height 373
click at [419, 229] on p "Orice proiect are riscuri. Emoțiile pot clătina un proiect sau îl pot ridica la…" at bounding box center [454, 230] width 350 height 27
drag, startPoint x: 418, startPoint y: 233, endPoint x: 270, endPoint y: 195, distance: 152.4
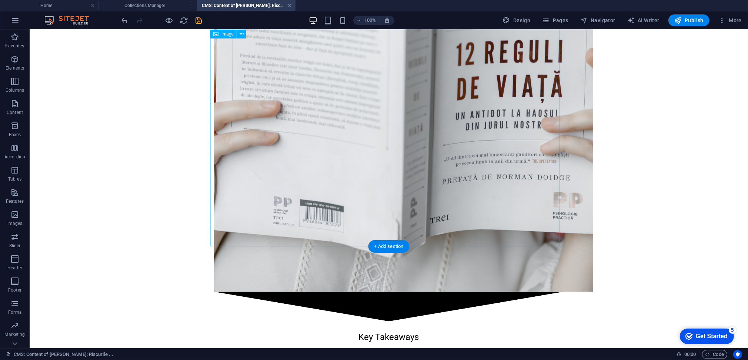
scroll to position [1036, 0]
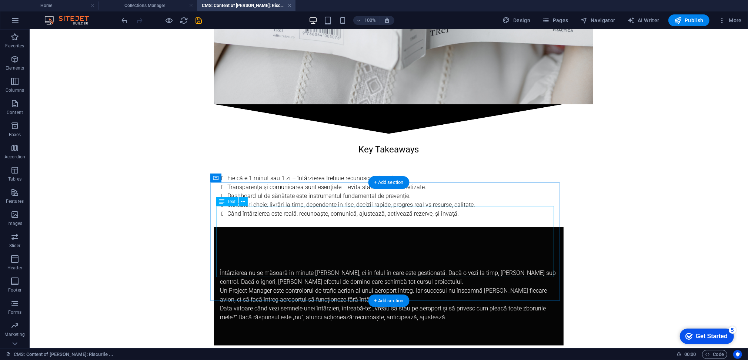
click at [287, 251] on div "Întârzierea nu se măsoară în minute [PERSON_NAME], ci în felul în care este ges…" at bounding box center [389, 286] width 338 height 71
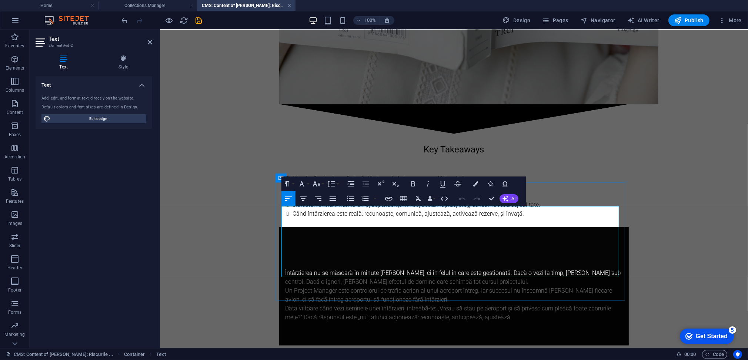
click at [395, 287] on span "Un Project Manager este controlorul de trafic aerian al unui aeroport întreg. I…" at bounding box center [448, 295] width 327 height 16
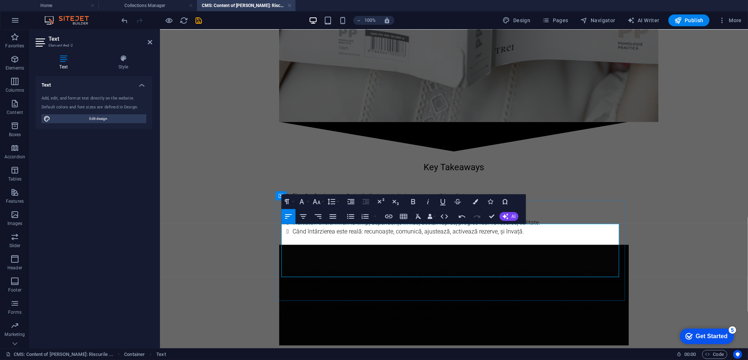
click at [344, 269] on p "Așa nu rămâi cu frământări mocnite, ci aduci totul la suprafață, unde echipa po…" at bounding box center [454, 282] width 338 height 27
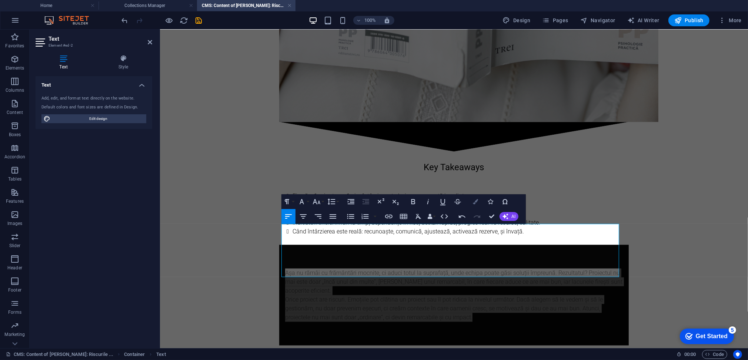
click at [478, 201] on icon "button" at bounding box center [475, 201] width 5 height 5
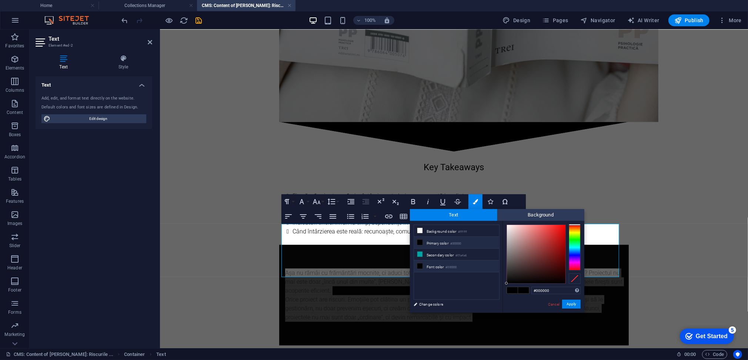
click at [416, 264] on li "Font color #000000" at bounding box center [456, 267] width 85 height 12
click at [419, 264] on icon at bounding box center [419, 266] width 5 height 5
click at [509, 225] on div at bounding box center [536, 254] width 59 height 59
type input "#fcf8f8"
click at [508, 226] on div at bounding box center [536, 254] width 59 height 59
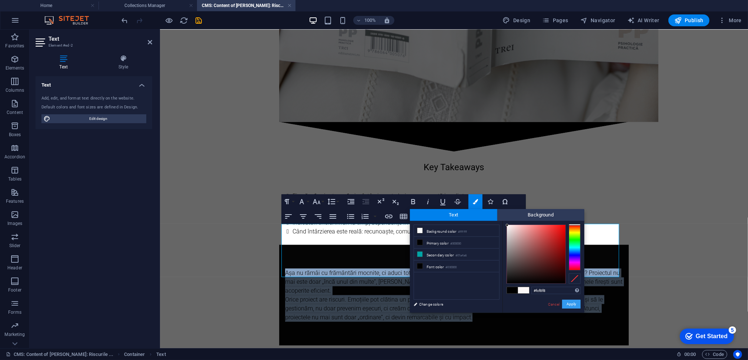
click at [569, 308] on button "Apply" at bounding box center [571, 304] width 19 height 9
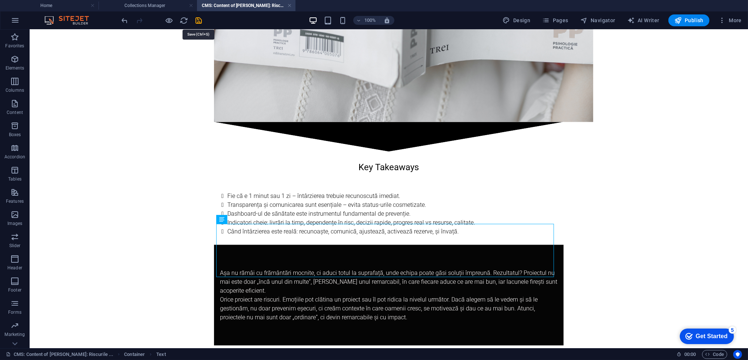
click at [200, 26] on div at bounding box center [161, 20] width 83 height 12
click at [198, 20] on icon "save" at bounding box center [199, 20] width 9 height 9
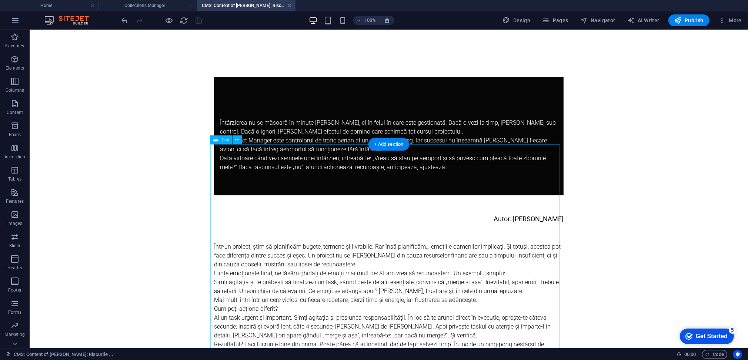
scroll to position [99, 0]
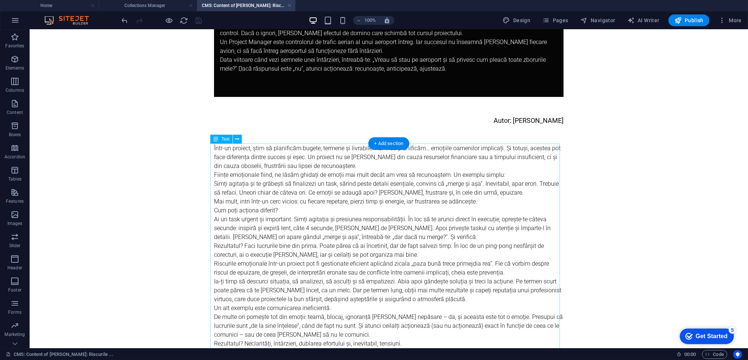
click at [318, 192] on div "Într-un proiect, știm să planificăm bugete, termene și livrabile. Rar însă plan…" at bounding box center [389, 308] width 350 height 329
click at [318, 193] on div "Într-un proiect, știm să planificăm bugete, termene și livrabile. Rar însă plan…" at bounding box center [389, 308] width 350 height 329
click at [377, 167] on div "Într-un proiect, știm să planificăm bugete, termene și livrabile. Rar însă plan…" at bounding box center [389, 308] width 350 height 329
drag, startPoint x: 377, startPoint y: 166, endPoint x: 246, endPoint y: 167, distance: 130.8
click at [377, 167] on div "Într-un proiect, știm să planificăm bugete, termene și livrabile. Rar însă plan…" at bounding box center [389, 308] width 350 height 329
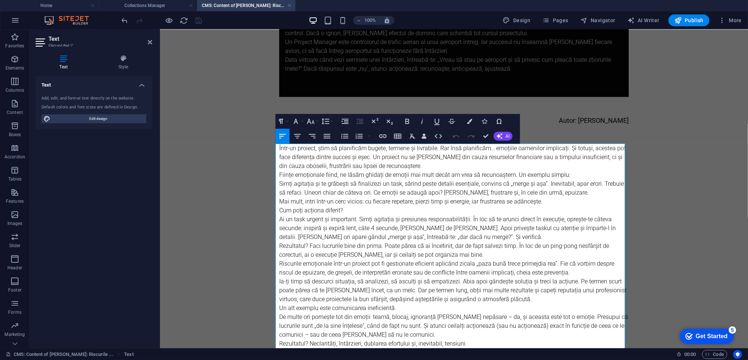
click at [425, 166] on p "Într-un proiect, știm să planificăm bugete, termene și livrabile. Rar însă plan…" at bounding box center [454, 157] width 350 height 27
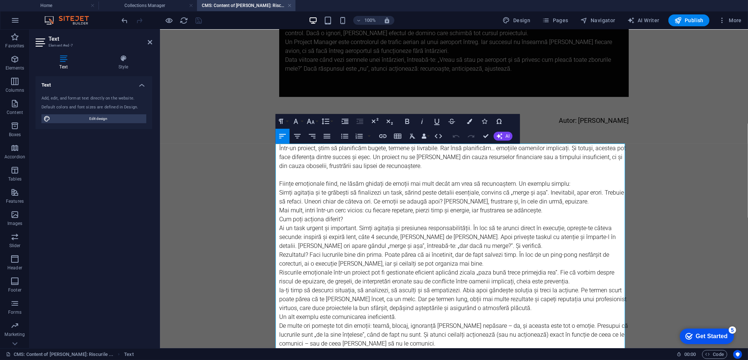
scroll to position [107, 0]
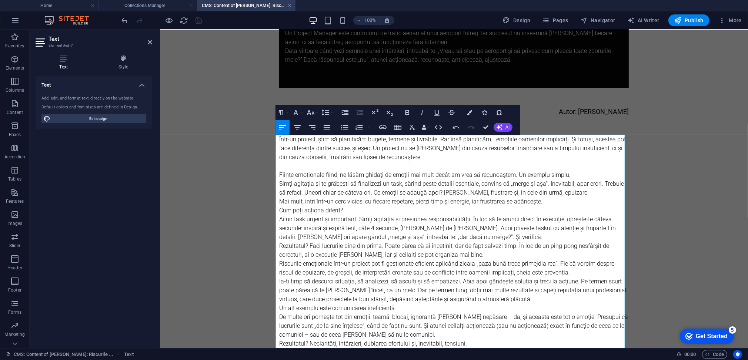
click at [384, 205] on p "Mai mult, intri într-un cerc vicios: cu fiecare repetare, pierzi timp și energi…" at bounding box center [454, 201] width 350 height 9
click at [546, 199] on p "Mai mult, intri într-un cerc vicios: cu fiecare repetare, pierzi timp și energi…" at bounding box center [454, 201] width 350 height 9
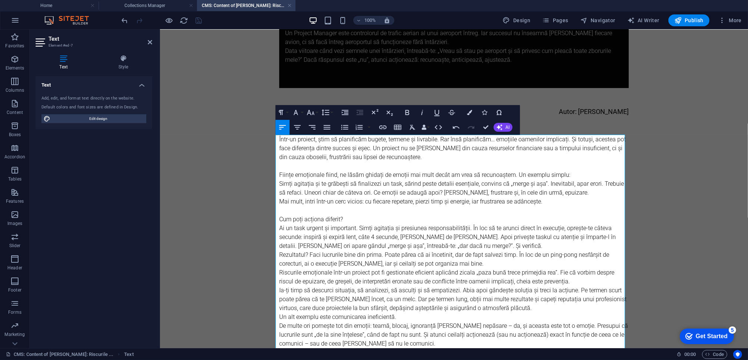
click at [479, 247] on p "Ai un task urgent și important. Simți agitația și presiunea responsabilității. …" at bounding box center [454, 237] width 350 height 27
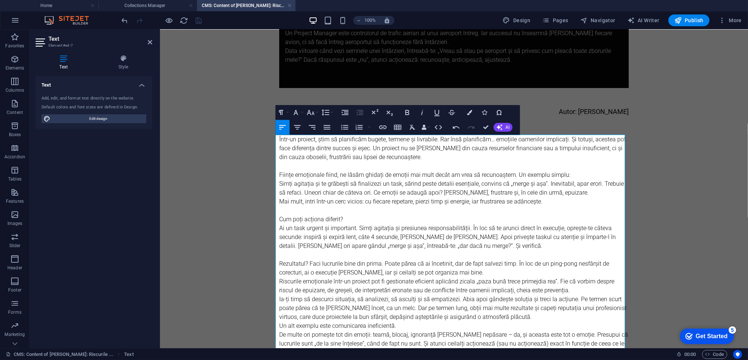
click at [463, 271] on p "Rezultatul? Faci lucrurile bine din prima. Poate părea că ai încetinit, dar de …" at bounding box center [454, 268] width 350 height 18
click at [563, 292] on p "Riscurile emoționale într-un proiect pot fi gestionate eficient aplicând zicala…" at bounding box center [454, 286] width 350 height 18
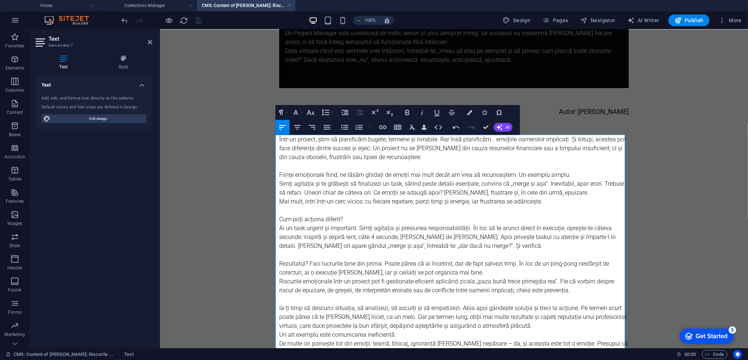
click at [478, 272] on p "Rezultatul? Faci lucrurile bine din prima. Poate părea că ai încetinit, dar de …" at bounding box center [454, 268] width 350 height 18
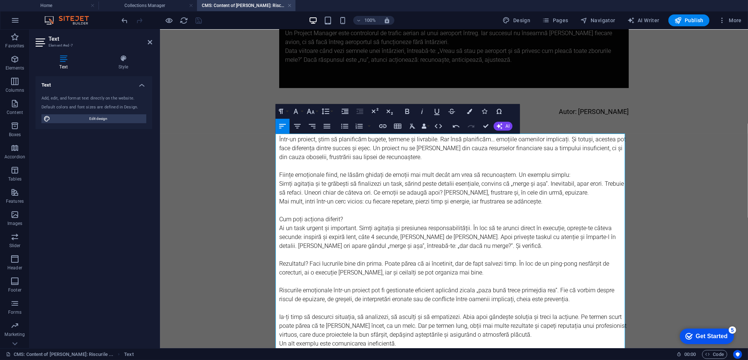
scroll to position [206, 0]
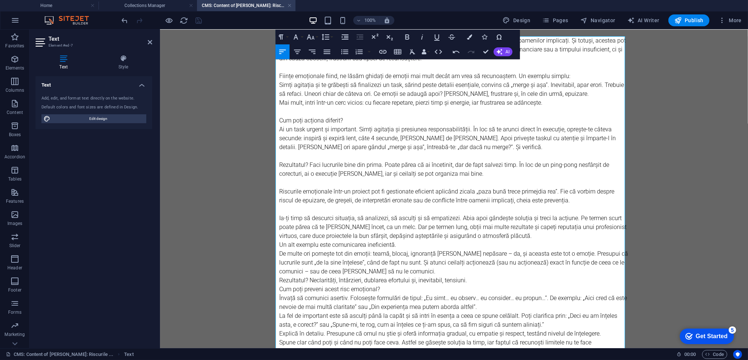
click at [512, 235] on p "Ia-ți timp să descurci situația, să analizezi, să asculți și să empatizezi. Abi…" at bounding box center [454, 227] width 350 height 27
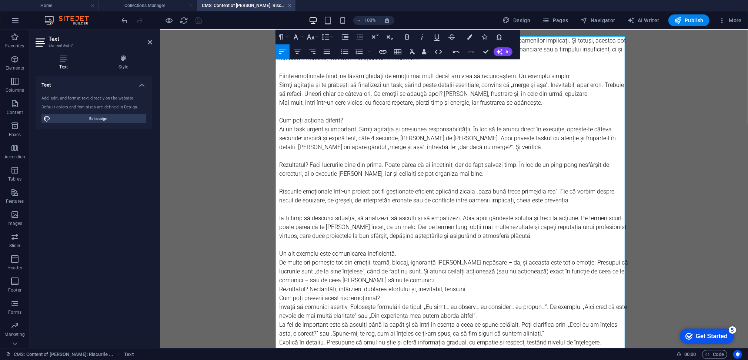
click at [464, 285] on p "Rezultatul? Neclarități, întârzieri, dublarea efortului și, inevitabil, tensiun…" at bounding box center [454, 289] width 350 height 9
click at [452, 278] on p "De multe ori pornește tot din emoții: teamă, blocaj, ignoranță [PERSON_NAME] ne…" at bounding box center [454, 271] width 350 height 27
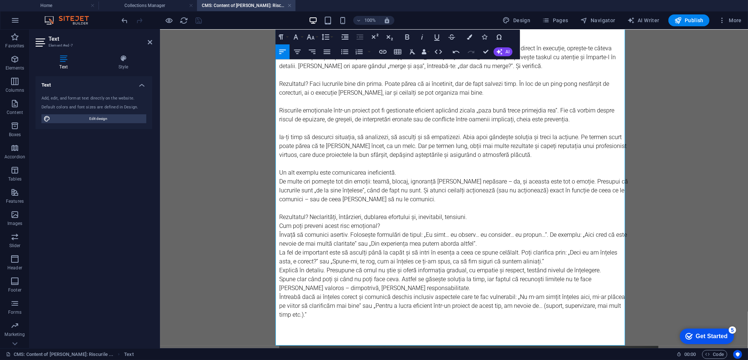
scroll to position [305, 0]
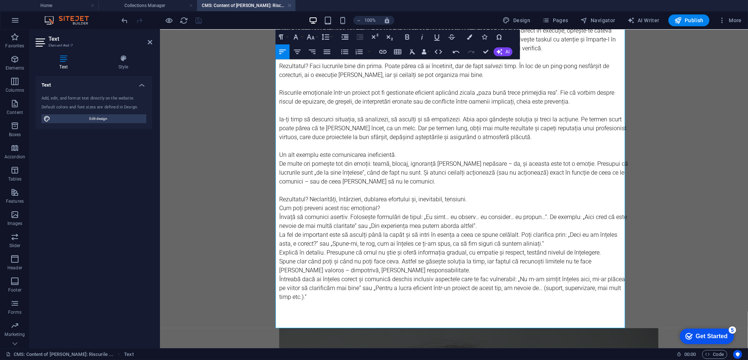
click at [432, 272] on p "Spune clar când poți și când nu poți face ceva. Astfel se găsește soluția la ti…" at bounding box center [454, 266] width 350 height 18
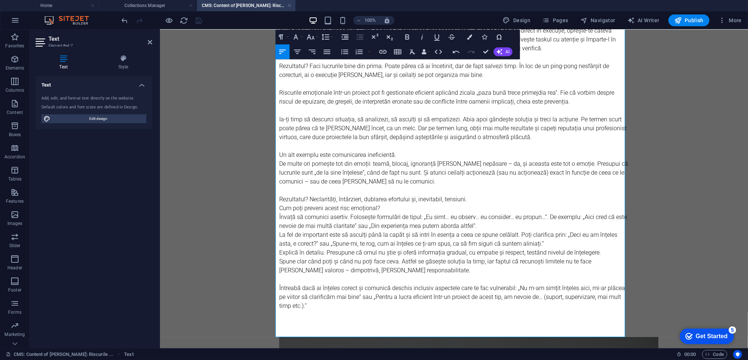
click at [537, 245] on p "La fel de important este să asculți până la capăt și să intri în esența a ceea …" at bounding box center [454, 239] width 350 height 18
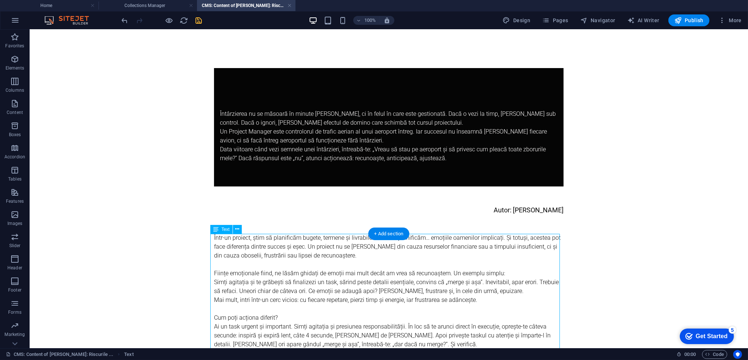
scroll to position [0, 0]
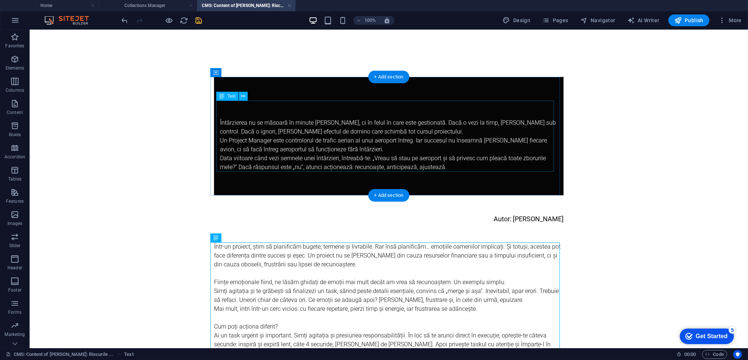
click at [323, 148] on div "Întârzierea nu se măsoară în minute [PERSON_NAME], ci în felul în care este ges…" at bounding box center [389, 135] width 338 height 71
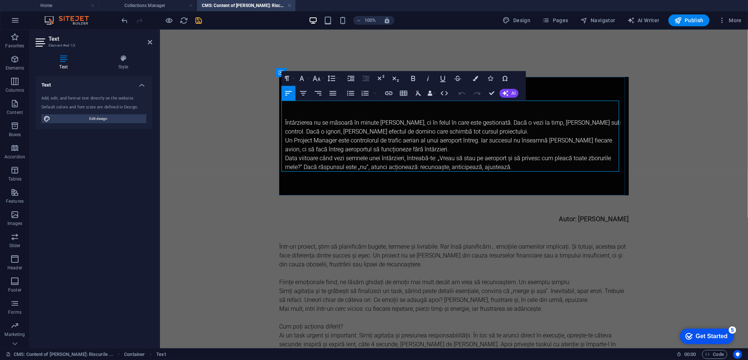
click at [440, 154] on span "Data viitoare când vezi semnele unei întârzieri, întreabă-te: „Vreau să stau pe…" at bounding box center [448, 162] width 326 height 16
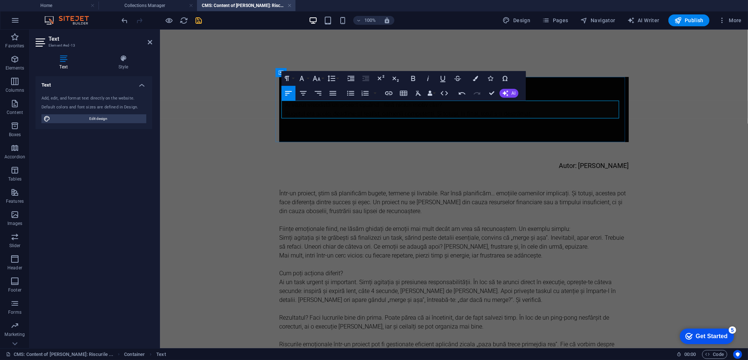
click at [419, 114] on p "Ai văzut vreodată un proiect eșuând… fără niciun motiv clar? Bugetul era acolo,…" at bounding box center [454, 109] width 338 height 18
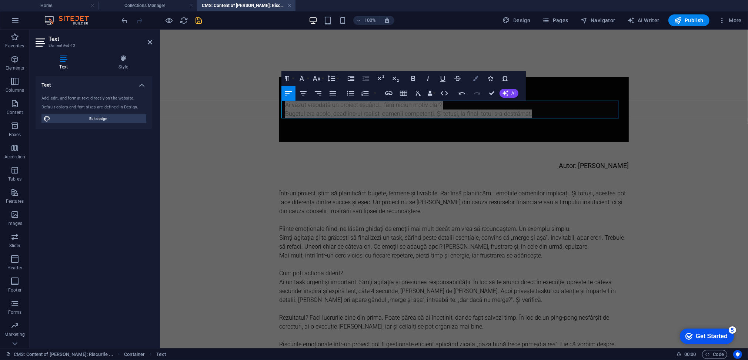
click at [475, 80] on icon "button" at bounding box center [475, 78] width 5 height 5
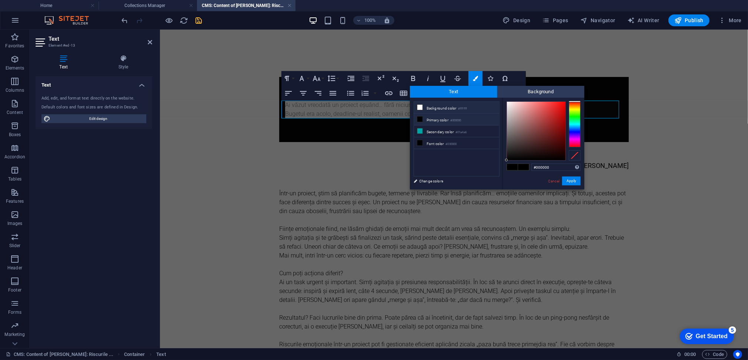
click at [419, 107] on icon at bounding box center [419, 107] width 5 height 5
type input "#ffffff"
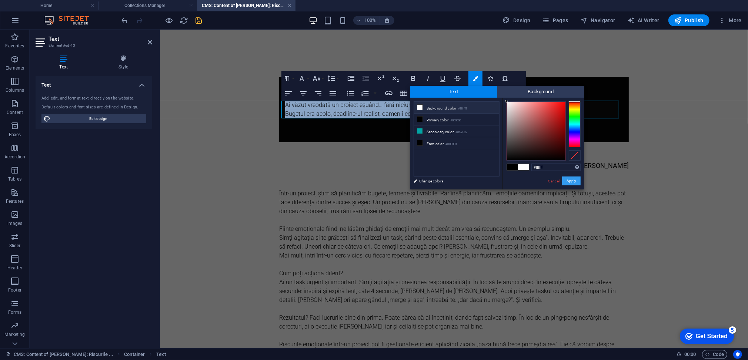
click at [575, 183] on button "Apply" at bounding box center [571, 181] width 19 height 9
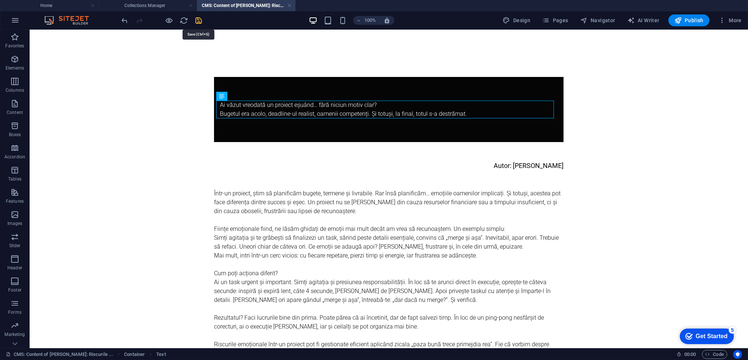
click at [195, 22] on icon "save" at bounding box center [199, 20] width 9 height 9
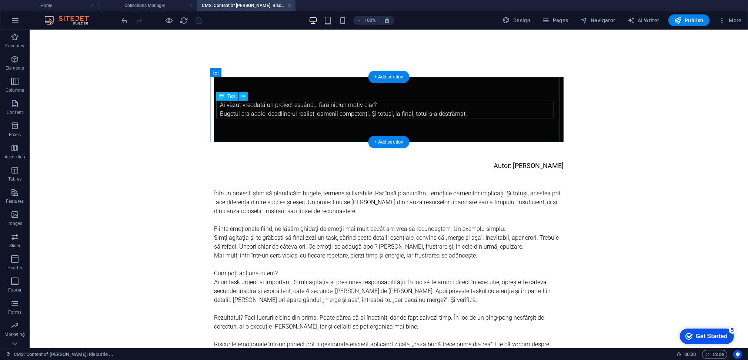
click at [362, 116] on div "Ai văzut vreodată un proiect eșuând… fără niciun motiv clar? Bugetul era acolo,…" at bounding box center [389, 109] width 338 height 18
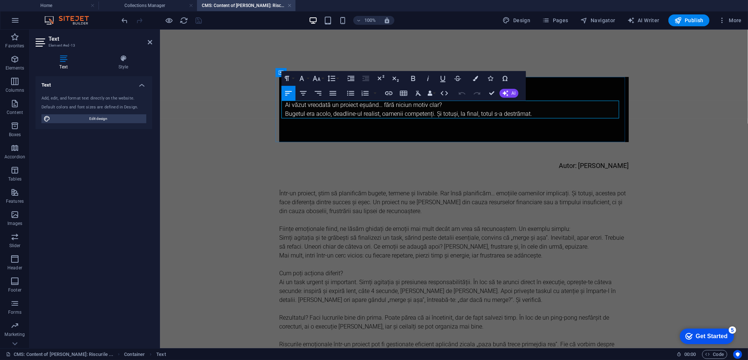
click at [541, 114] on p "Ai văzut vreodată un proiect eșuând… fără niciun motiv clar? Bugetul era acolo,…" at bounding box center [454, 109] width 338 height 18
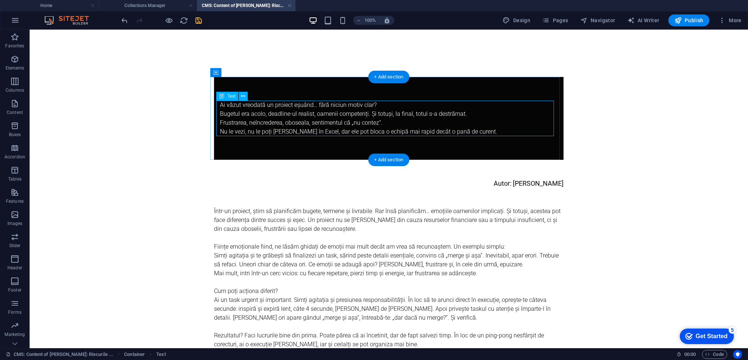
click at [329, 122] on div "Ai văzut vreodată un proiect eșuând… fără niciun motiv clar? Bugetul era acolo,…" at bounding box center [389, 118] width 338 height 36
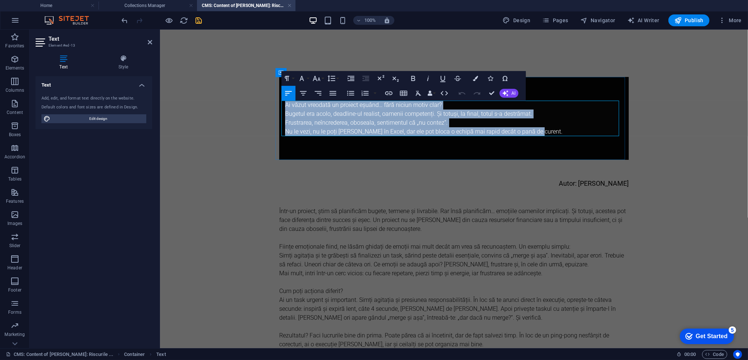
copy div "Ai văzut vreodată un proiect eșuând… fără niciun motiv clar? Bugetul era acolo,…"
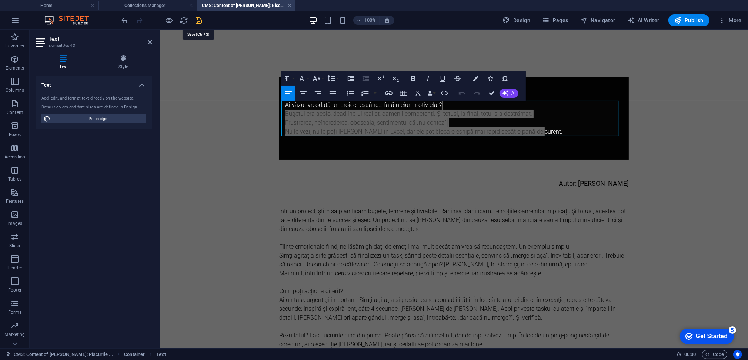
click at [199, 21] on icon "save" at bounding box center [199, 20] width 9 height 9
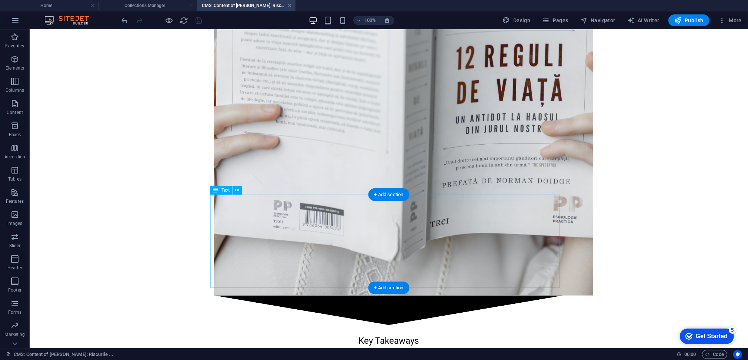
scroll to position [1063, 0]
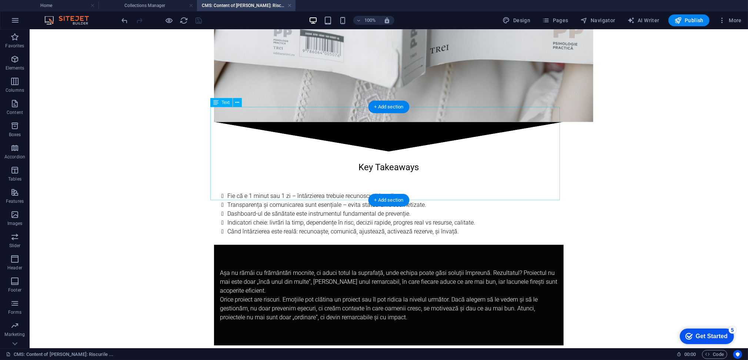
click at [365, 152] on div "Key Takeaways Fie că e 1 minut sau 1 zi – întârzierea trebuie recunoscută imedi…" at bounding box center [389, 198] width 350 height 93
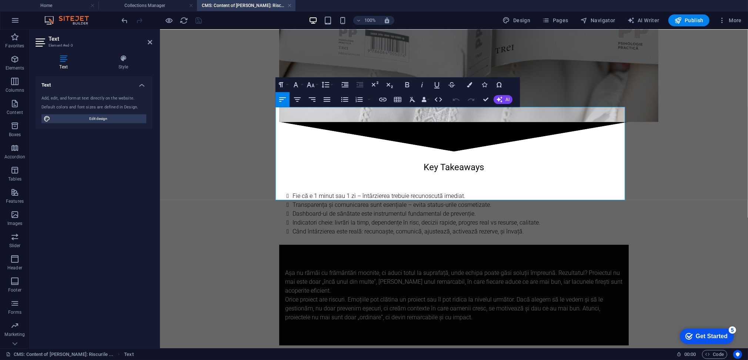
click at [447, 162] on strong "Key Takeaways" at bounding box center [454, 167] width 60 height 10
drag, startPoint x: 412, startPoint y: 120, endPoint x: 502, endPoint y: 126, distance: 90.9
click at [502, 160] on p "Key Takeaways" at bounding box center [454, 166] width 350 height 13
copy strong "Key Takeaways"
click at [320, 269] on div "Așa nu rămâi cu frământări mocnite, ci aduci totul la suprafață, unde echipa po…" at bounding box center [454, 295] width 338 height 53
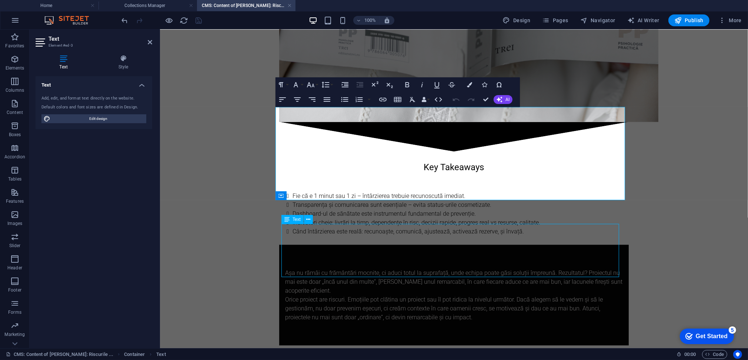
click at [320, 269] on div "Așa nu rămâi cu frământări mocnite, ci aduci totul la suprafață, unde echipa po…" at bounding box center [454, 295] width 338 height 53
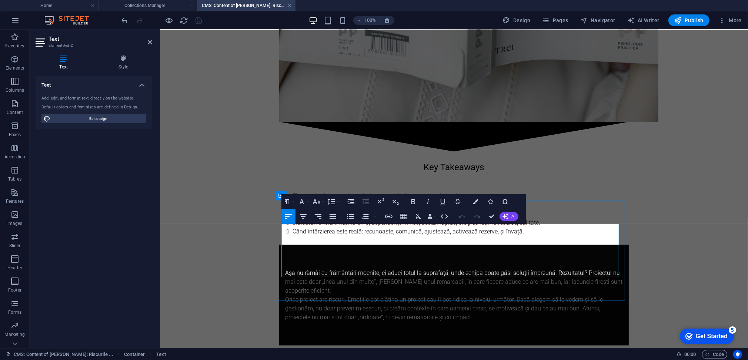
click at [339, 269] on p "Așa nu rămâi cu frământări mocnite, ci aduci totul la suprafață, unde echipa po…" at bounding box center [454, 282] width 338 height 27
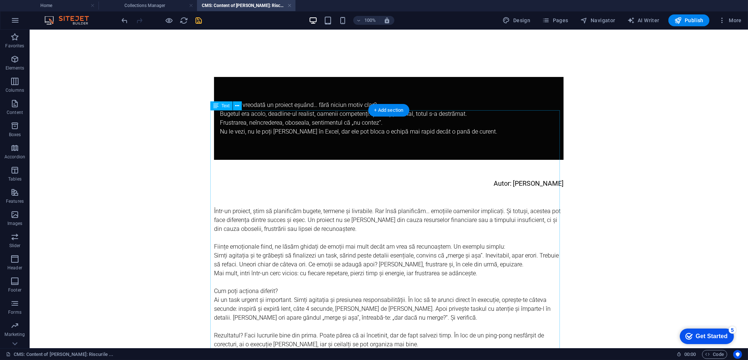
scroll to position [296, 0]
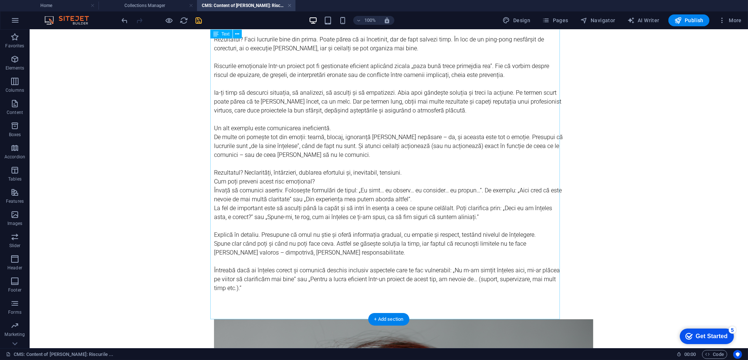
click at [363, 188] on div "Într-un proiect, știm să planificăm bugete, termene și livrabile. Rar însă plan…" at bounding box center [389, 114] width 350 height 409
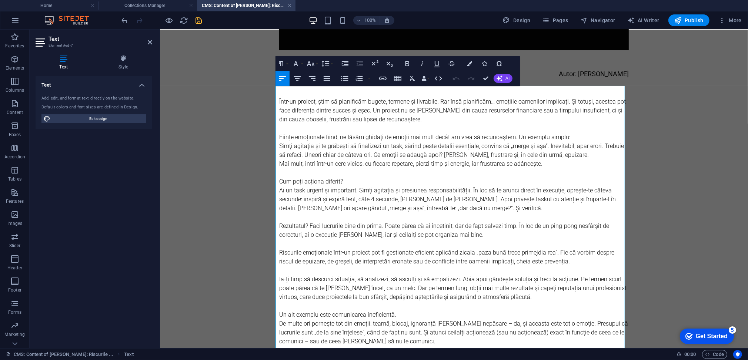
scroll to position [121, 0]
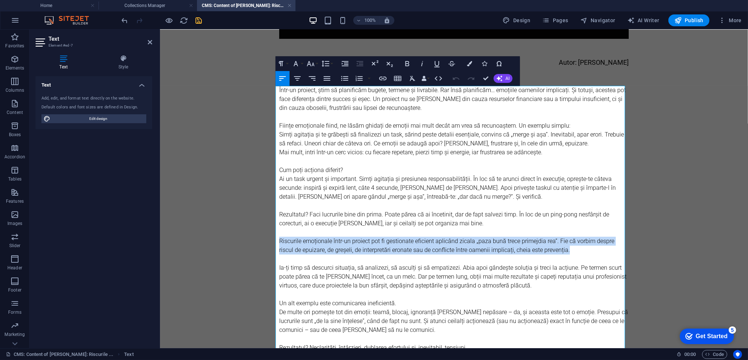
drag, startPoint x: 275, startPoint y: 240, endPoint x: 562, endPoint y: 252, distance: 287.0
click at [562, 252] on p "Riscurile emoționale într-un proiect pot fi gestionate eficient aplicând zicala…" at bounding box center [454, 246] width 350 height 18
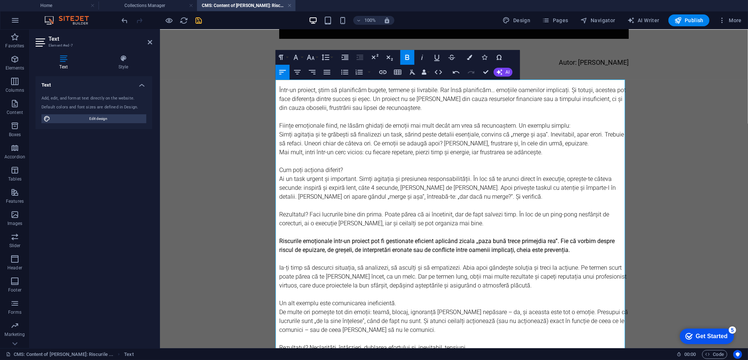
scroll to position [170, 0]
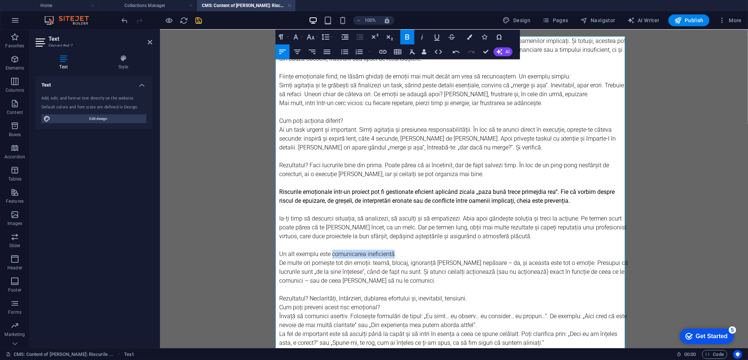
drag, startPoint x: 328, startPoint y: 254, endPoint x: 388, endPoint y: 256, distance: 60.0
click at [389, 255] on p "Un alt exemplu este comunicarea ineficientă." at bounding box center [454, 254] width 350 height 9
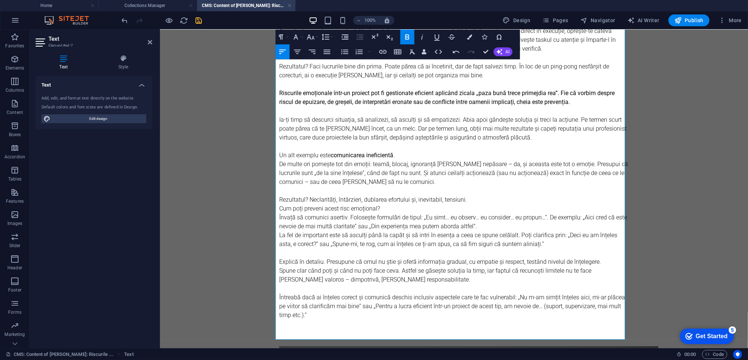
scroll to position [319, 0]
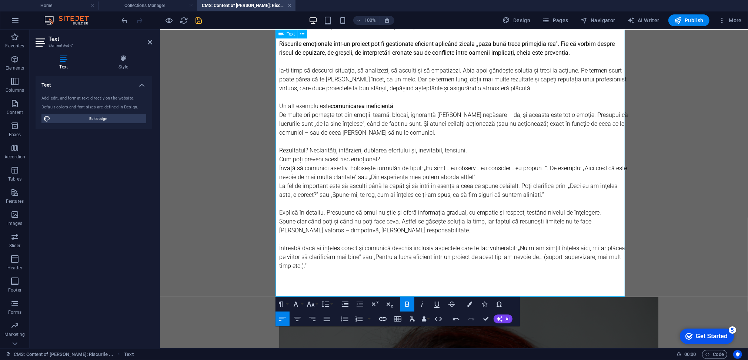
click at [475, 151] on p "Rezultatul? Neclarități, întârzieri, dublarea efortului și, inevitabil, tensiun…" at bounding box center [454, 150] width 350 height 9
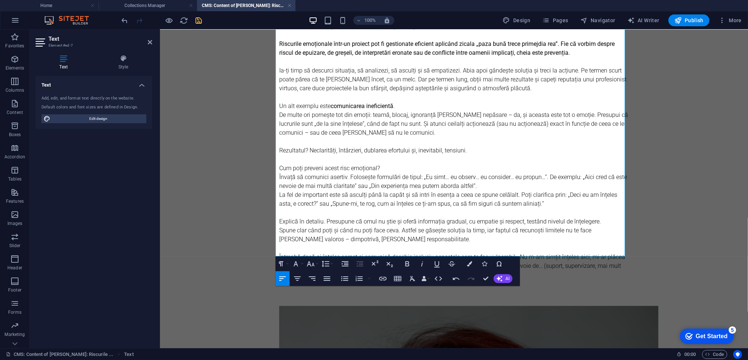
scroll to position [368, 0]
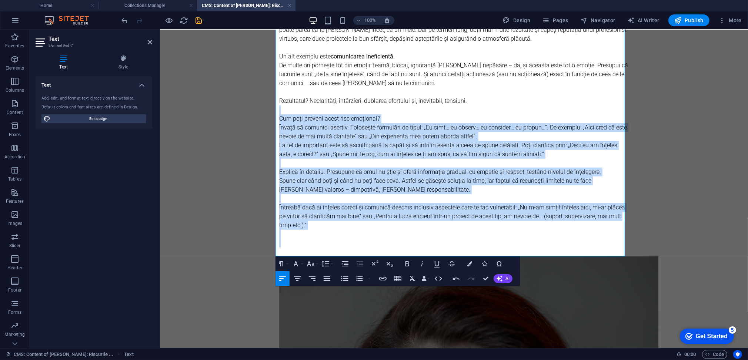
drag, startPoint x: 307, startPoint y: 207, endPoint x: 274, endPoint y: 114, distance: 98.3
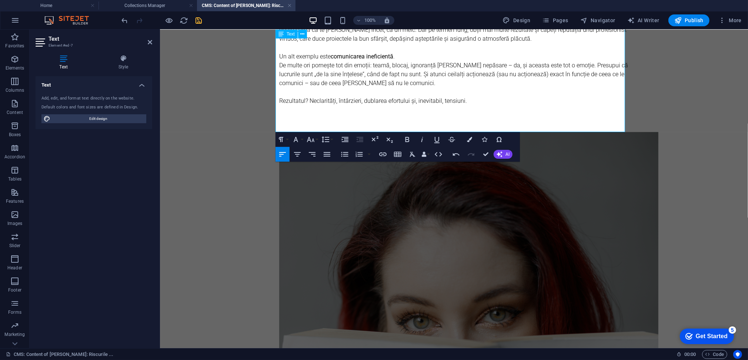
click at [282, 126] on p at bounding box center [454, 127] width 350 height 9
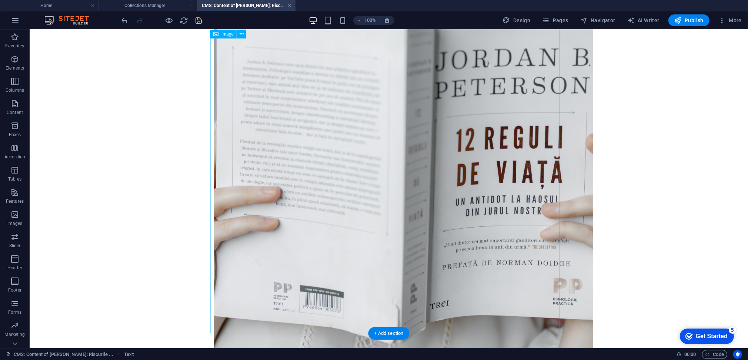
scroll to position [862, 0]
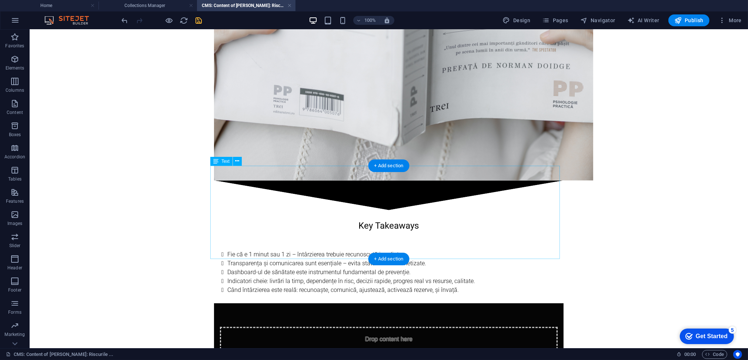
click at [308, 219] on div "Key Takeaways Fie că e 1 minut sau 1 zi – întârzierea trebuie recunoscută imedi…" at bounding box center [389, 256] width 350 height 93
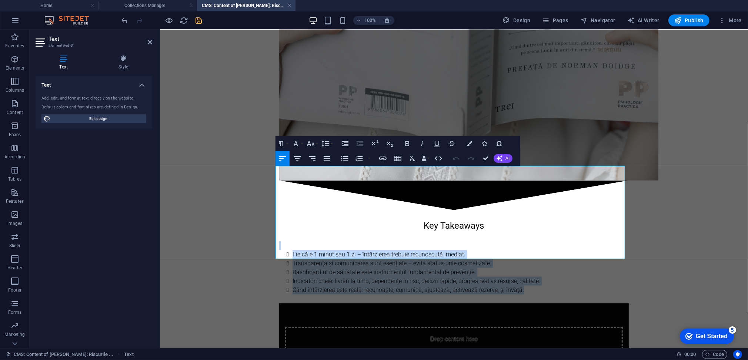
drag, startPoint x: 527, startPoint y: 249, endPoint x: 275, endPoint y: 205, distance: 255.7
click at [279, 210] on div "Key Takeaways Fie că e 1 minut sau 1 zi – întârzierea trebuie recunoscută imedi…" at bounding box center [454, 256] width 350 height 93
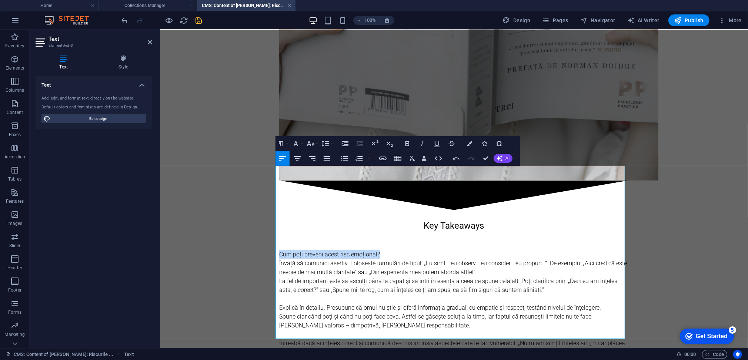
drag, startPoint x: 396, startPoint y: 209, endPoint x: 272, endPoint y: 209, distance: 123.7
drag, startPoint x: 333, startPoint y: 216, endPoint x: 265, endPoint y: 219, distance: 68.2
drag, startPoint x: 317, startPoint y: 264, endPoint x: 269, endPoint y: 260, distance: 48.4
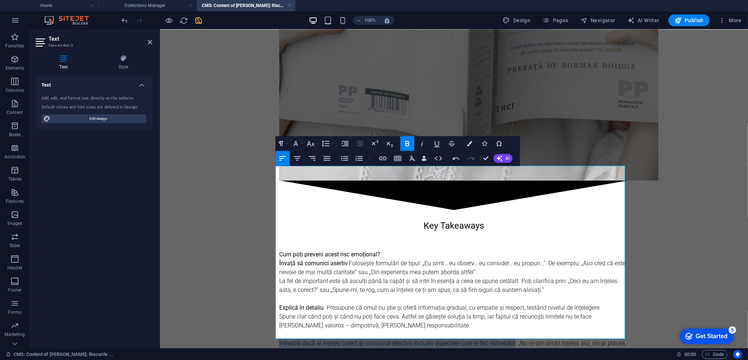
drag, startPoint x: 493, startPoint y: 296, endPoint x: 244, endPoint y: 306, distance: 249.1
click at [412, 349] on div "CMS: Content of [PERSON_NAME]: Riscurile ... 00 : 00 Code" at bounding box center [374, 355] width 748 height 12
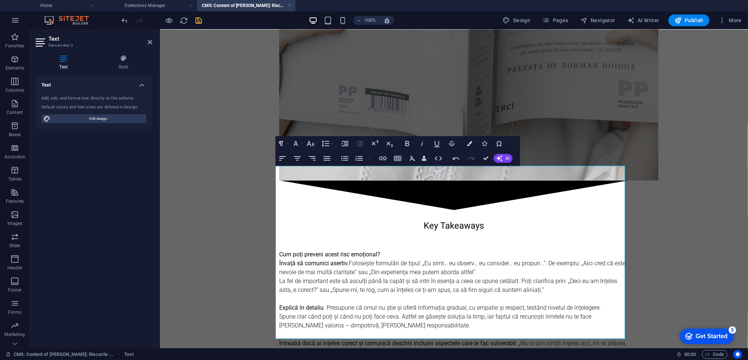
click at [394, 250] on p "Cum poți preveni acest risc emoțional?" at bounding box center [454, 254] width 350 height 9
click at [387, 241] on p at bounding box center [454, 245] width 350 height 9
click at [388, 250] on p "Cum poți preveni acest risc emoțional?" at bounding box center [454, 254] width 350 height 9
click at [316, 157] on icon "button" at bounding box center [312, 158] width 9 height 9
click at [296, 155] on icon "button" at bounding box center [297, 158] width 9 height 9
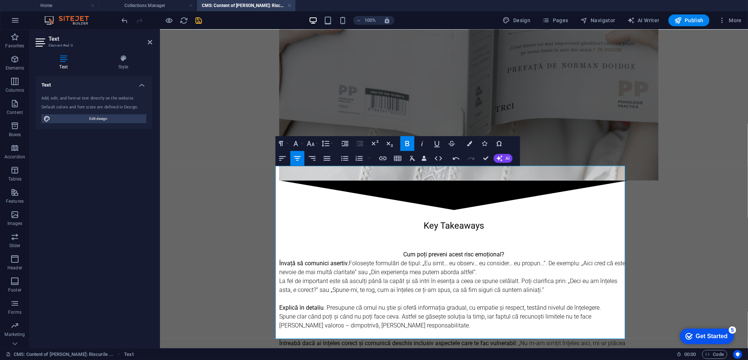
click at [443, 241] on p at bounding box center [454, 245] width 350 height 9
click at [446, 259] on p "Învață să comunici asertiv. Folosește formulări de tipul: „Eu simt… eu observ… …" at bounding box center [454, 268] width 350 height 18
click at [407, 250] on p "Cum poți preveni acest risc emoțional?" at bounding box center [454, 254] width 350 height 9
click at [389, 241] on p at bounding box center [454, 245] width 350 height 9
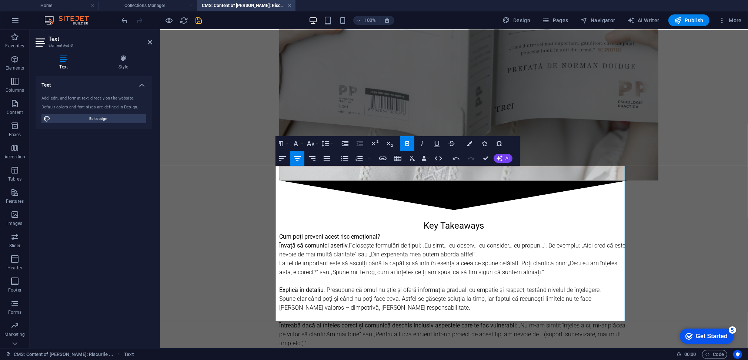
click at [407, 232] on p "Cum poți preveni acest risc emoțional?" at bounding box center [454, 236] width 350 height 9
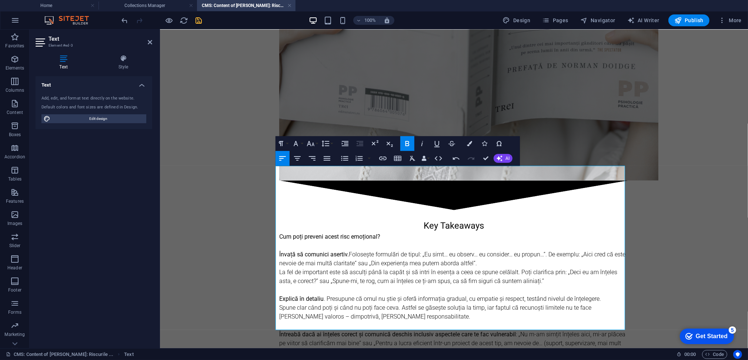
click at [356, 233] on strong "Cum poți preveni acest risc emoțional?" at bounding box center [329, 236] width 101 height 7
click at [298, 158] on icon "button" at bounding box center [297, 158] width 7 height 4
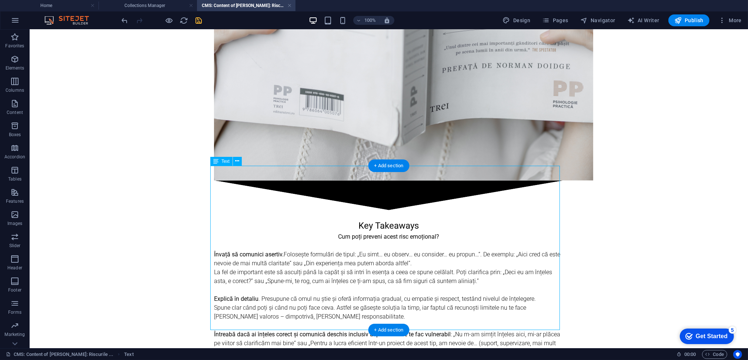
click at [451, 210] on div "Key Takeaways Cum poți preveni acest risc emoțional? Învață să comunici asertiv…" at bounding box center [389, 292] width 350 height 164
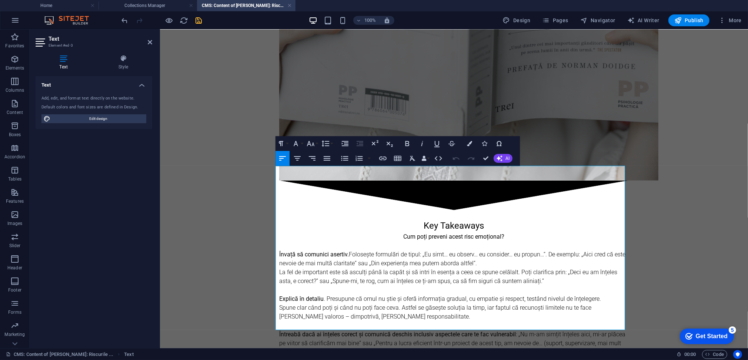
click at [520, 232] on p "Cum poți preveni acest risc emoțional?" at bounding box center [454, 236] width 350 height 9
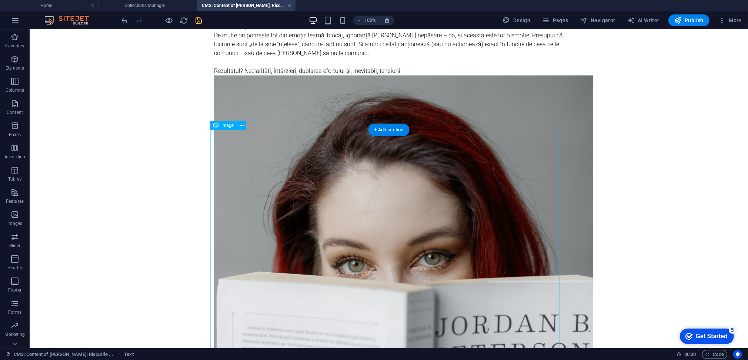
scroll to position [151, 0]
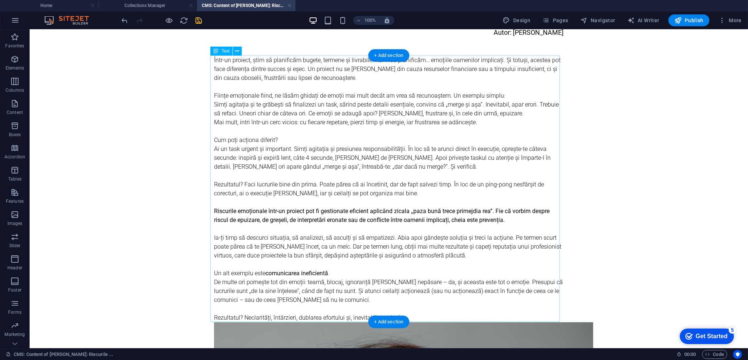
click at [274, 292] on div "Într-un proiect, știm să planificăm bugete, termene și livrabile. Rar însă plan…" at bounding box center [389, 189] width 350 height 267
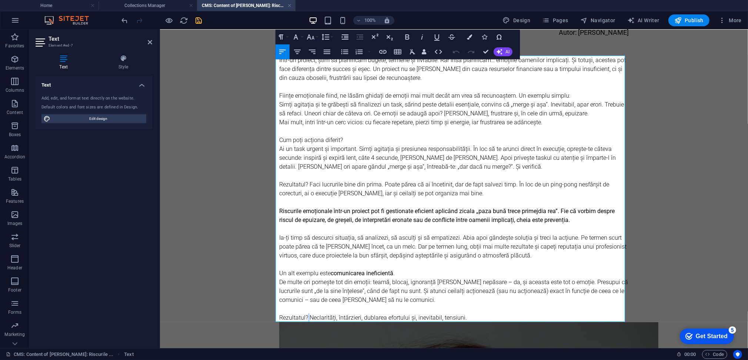
click at [304, 317] on p "Rezultatul? Neclarități, întârzieri, dublarea efortului și, inevitabil, tensiun…" at bounding box center [454, 317] width 350 height 9
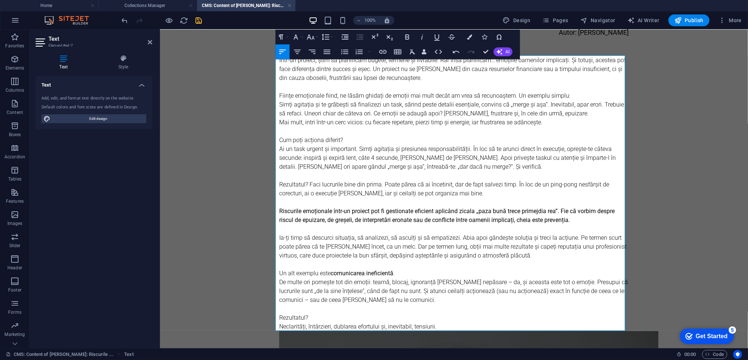
click at [309, 182] on p "Rezultatul? Faci lucrurile bine din prima. Poate părea că ai încetinit, dar de …" at bounding box center [454, 189] width 350 height 18
click at [308, 182] on p "Rezultatul? Faci lucrurile bine din prima. Poate părea că ai încetinit, dar de …" at bounding box center [454, 189] width 350 height 18
click at [306, 182] on p "Rezultatul? Faci lucrurile bine din prima. Poate părea că ai încetinit, dar de …" at bounding box center [454, 189] width 350 height 18
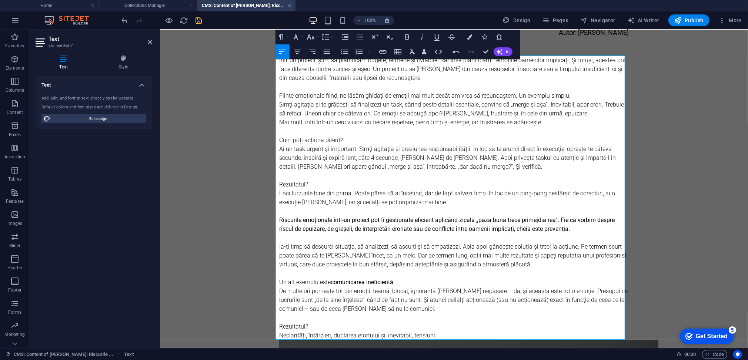
click at [315, 184] on p "Rezultatul?" at bounding box center [454, 184] width 350 height 9
click at [358, 317] on p at bounding box center [454, 317] width 350 height 9
click at [357, 324] on p "Rezultatul?" at bounding box center [454, 326] width 350 height 9
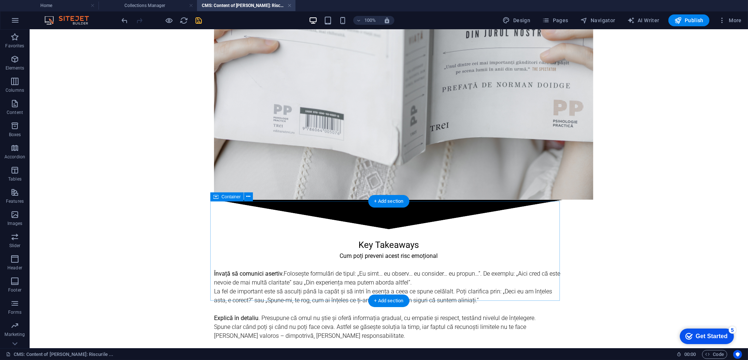
scroll to position [1009, 0]
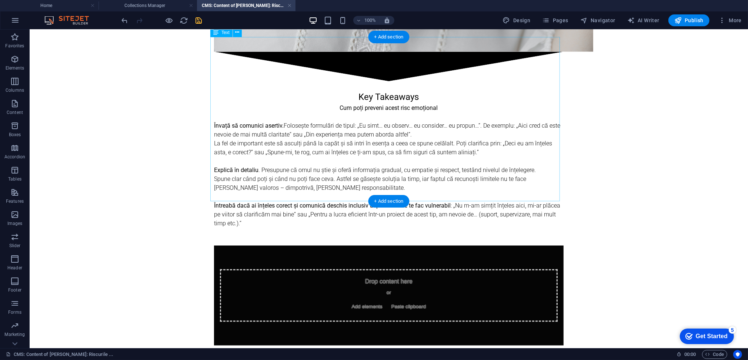
click at [319, 142] on div "Key Takeaways Cum poți preveni acest risc emoțional Învață să comunici asertiv.…" at bounding box center [389, 163] width 350 height 164
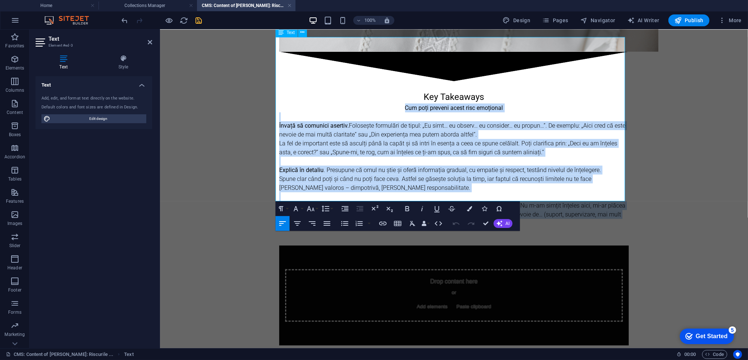
drag, startPoint x: 401, startPoint y: 62, endPoint x: 413, endPoint y: 183, distance: 121.3
click at [413, 183] on div "Key Takeaways Cum poți preveni acest risc emoțional Învață să comunici asertiv.…" at bounding box center [454, 163] width 350 height 164
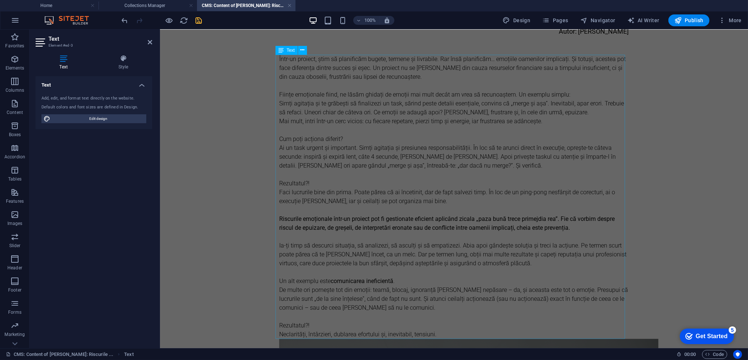
click at [438, 250] on div "Într-un proiect, știm să planificăm bugete, termene și livrabile. Rar însă plan…" at bounding box center [454, 196] width 350 height 285
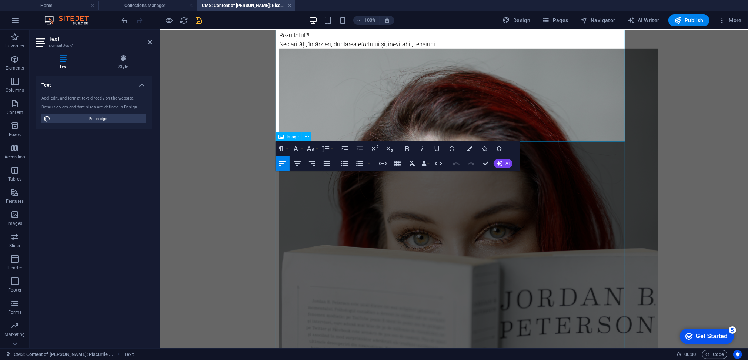
scroll to position [350, 0]
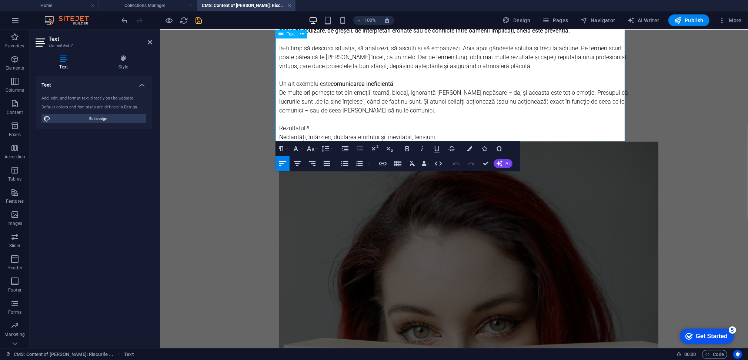
click at [439, 137] on p "Neclarități, întârzieri, dublarea efortului și, inevitabil, tensiuni." at bounding box center [454, 137] width 350 height 9
click at [443, 134] on p "Neclarități, întârzieri, dublarea efortului și, inevitabil, tensiuni." at bounding box center [454, 137] width 350 height 9
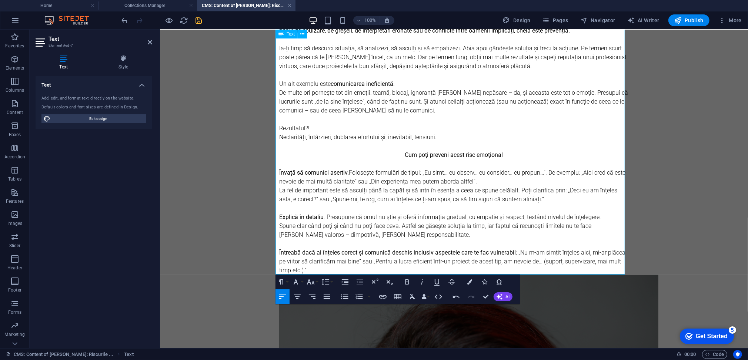
click at [399, 154] on p "Cum poți preveni acest risc emoțional" at bounding box center [454, 154] width 350 height 9
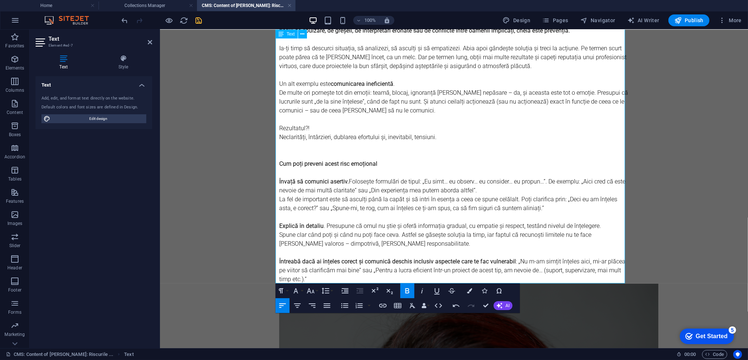
click at [384, 174] on p at bounding box center [454, 172] width 350 height 9
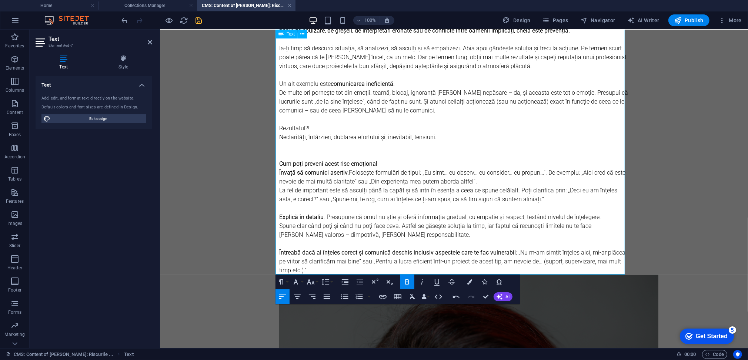
click at [373, 152] on p at bounding box center [454, 154] width 350 height 9
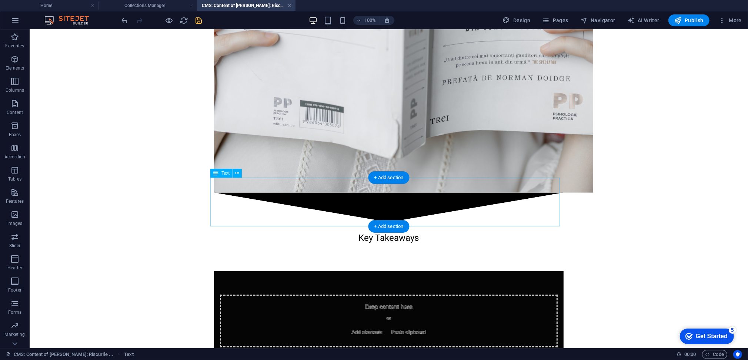
scroll to position [1018, 0]
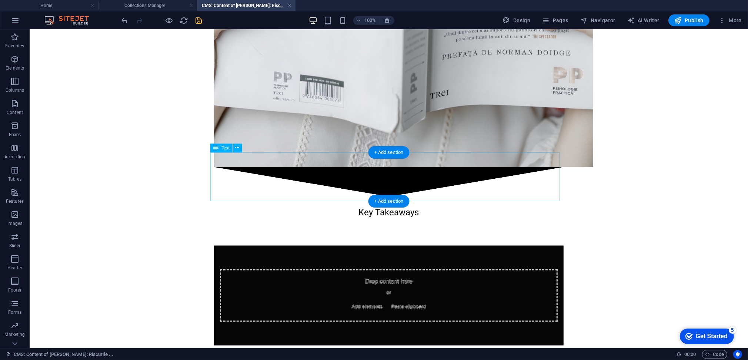
click at [375, 197] on div "Key Takeaways" at bounding box center [389, 221] width 350 height 49
click at [374, 197] on div "Key Takeaways" at bounding box center [389, 221] width 350 height 49
click at [378, 197] on div "Key Takeaways" at bounding box center [389, 221] width 350 height 49
click at [377, 197] on div "Key Takeaways" at bounding box center [389, 221] width 350 height 49
click at [375, 197] on div "Key Takeaways" at bounding box center [389, 221] width 350 height 49
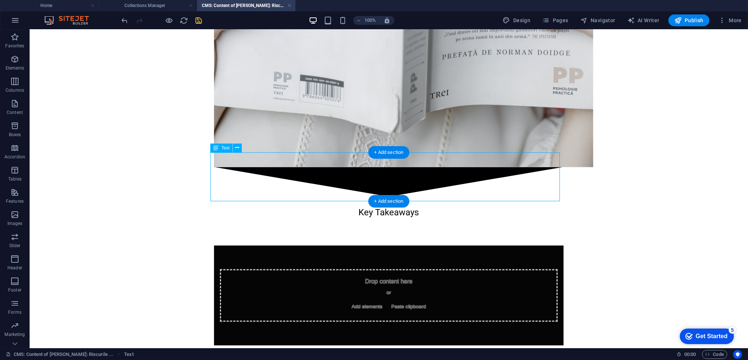
click at [375, 197] on div "Key Takeaways" at bounding box center [389, 221] width 350 height 49
click at [327, 197] on div "Key Takeaways" at bounding box center [389, 221] width 350 height 49
click at [325, 197] on div "Key Takeaways" at bounding box center [389, 221] width 350 height 49
click at [196, 21] on icon "save" at bounding box center [199, 20] width 9 height 9
click at [367, 197] on div "Key Takeaways" at bounding box center [389, 221] width 350 height 49
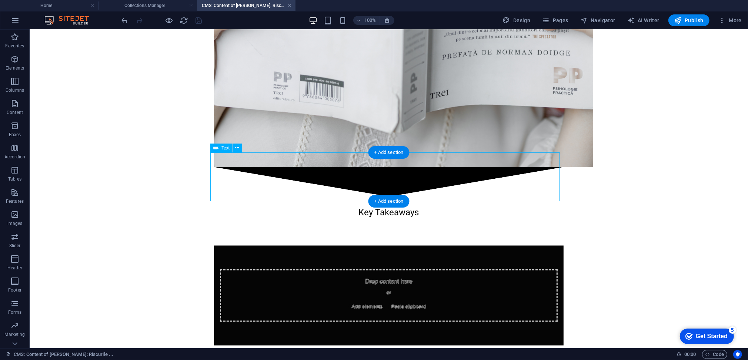
click at [366, 197] on div "Key Takeaways" at bounding box center [389, 221] width 350 height 49
click at [384, 197] on div "Key Takeaways" at bounding box center [389, 221] width 350 height 49
click at [337, 197] on div "Key Takeaways" at bounding box center [389, 221] width 350 height 49
click at [335, 197] on div "Key Takeaways" at bounding box center [389, 221] width 350 height 49
click at [360, 197] on div "Key Takeaways" at bounding box center [389, 221] width 350 height 49
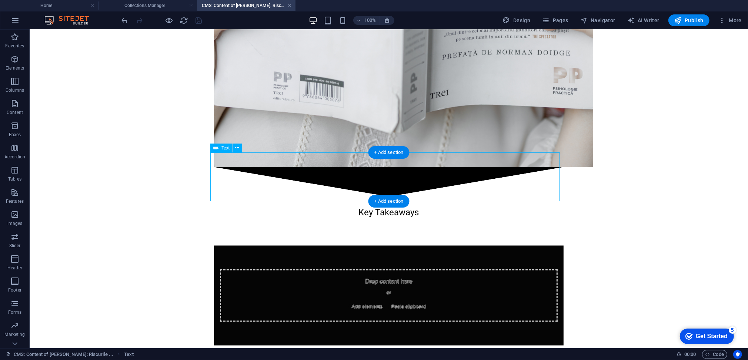
click at [337, 197] on div "Key Takeaways" at bounding box center [389, 221] width 350 height 49
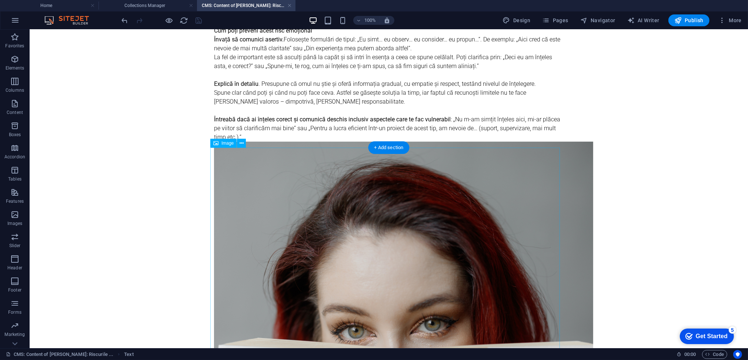
scroll to position [326, 0]
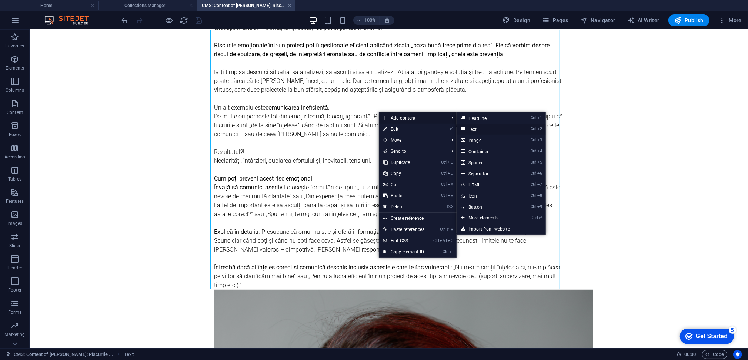
click at [475, 130] on link "Ctrl 2 Text" at bounding box center [487, 129] width 61 height 11
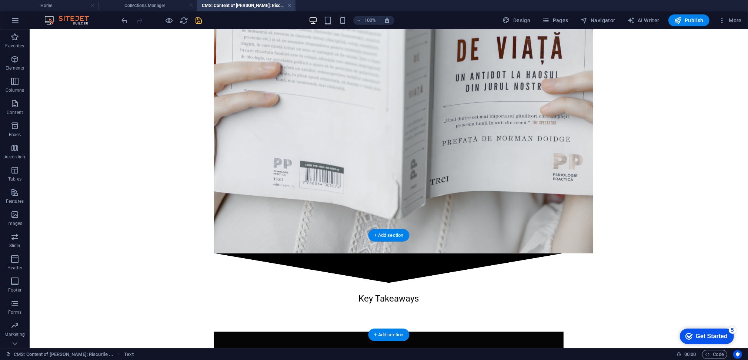
scroll to position [1042, 0]
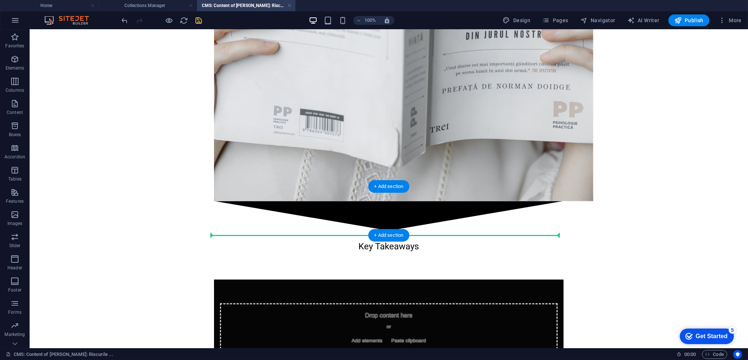
drag, startPoint x: 284, startPoint y: 320, endPoint x: 312, endPoint y: 215, distance: 108.9
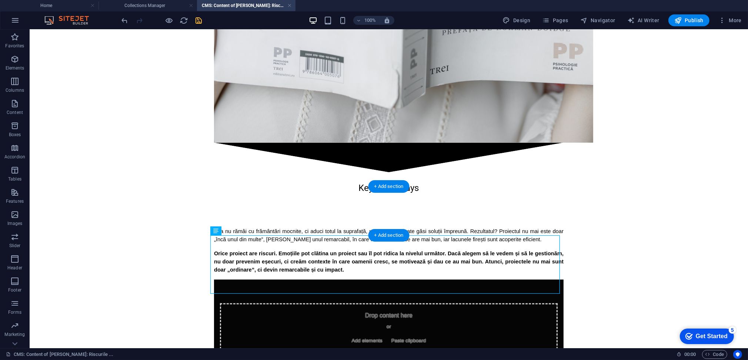
scroll to position [984, 0]
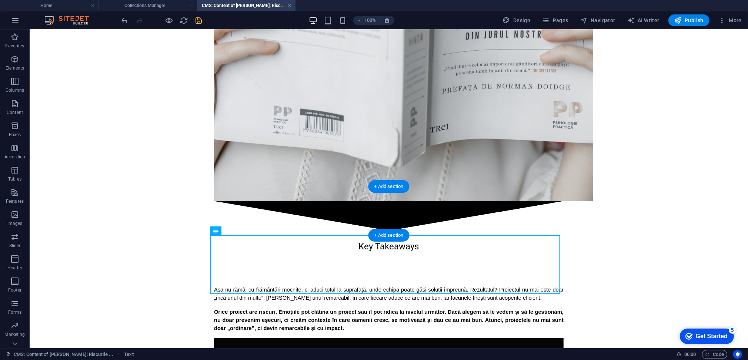
click at [349, 231] on div "Key Takeaways" at bounding box center [389, 255] width 350 height 49
click at [355, 231] on div "Key Takeaways" at bounding box center [389, 255] width 350 height 49
click at [348, 231] on div "Key Takeaways" at bounding box center [389, 255] width 350 height 49
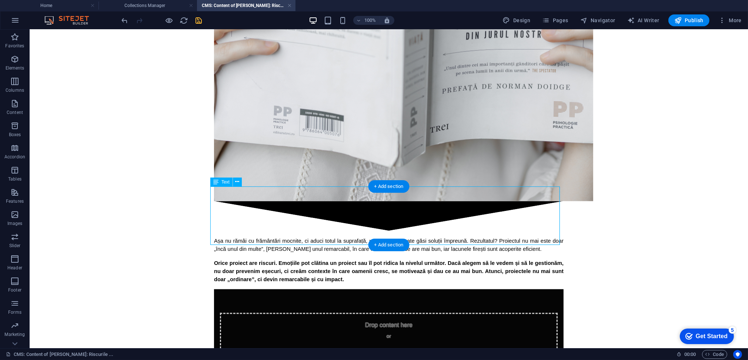
click at [279, 231] on div "Așa nu rămâi cu frământări mocnite, ci aduci totul la suprafață, unde echipa po…" at bounding box center [389, 260] width 350 height 59
click at [312, 289] on div "Drop content here or Add elements Paste clipboard" at bounding box center [389, 339] width 350 height 100
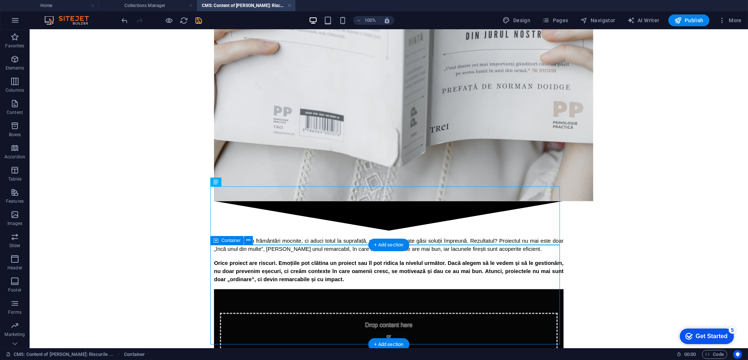
click at [306, 313] on div "Drop content here or Add elements Paste clipboard" at bounding box center [389, 339] width 338 height 53
click at [342, 231] on div "Așa nu rămâi cu frământări mocnite, ci aduci totul la suprafață, unde echipa po…" at bounding box center [389, 260] width 350 height 59
click at [340, 231] on div "Așa nu rămâi cu frământări mocnite, ci aduci totul la suprafață, unde echipa po…" at bounding box center [389, 260] width 350 height 59
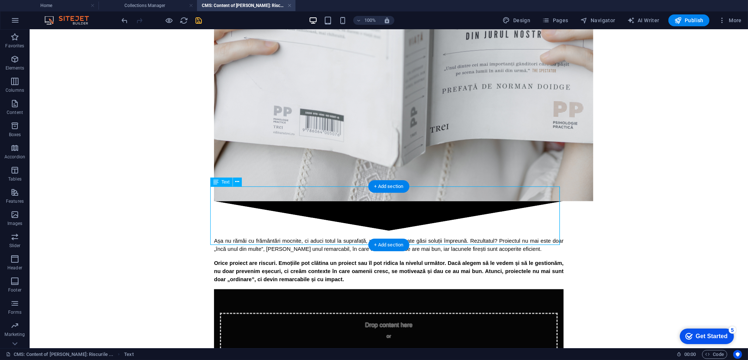
click at [349, 231] on div "Așa nu rămâi cu frământări mocnite, ci aduci totul la suprafață, unde echipa po…" at bounding box center [389, 260] width 350 height 59
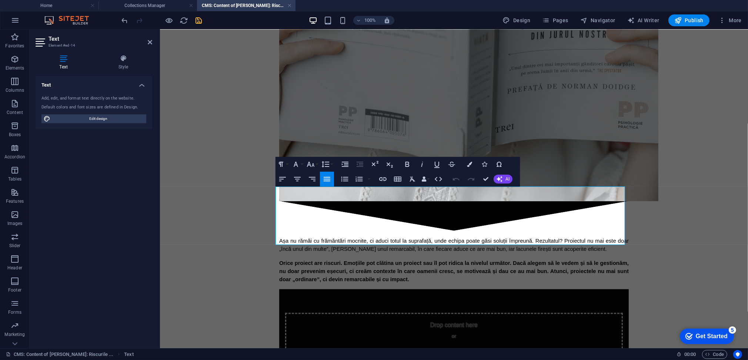
click at [356, 260] on span "Orice proiect are riscuri. Emoțiile pot clătina un proiect sau îl pot ridica la…" at bounding box center [454, 271] width 351 height 22
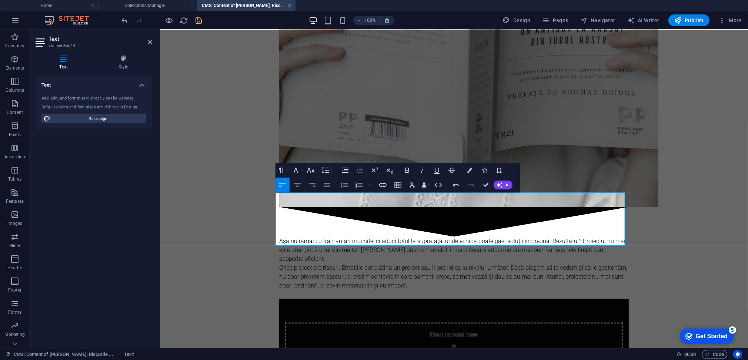
scroll to position [3862, 0]
click at [623, 237] on p "Așa nu rămâi cu frământări mocnite, ci aduci totul la suprafață, unde echipa po…" at bounding box center [454, 250] width 350 height 27
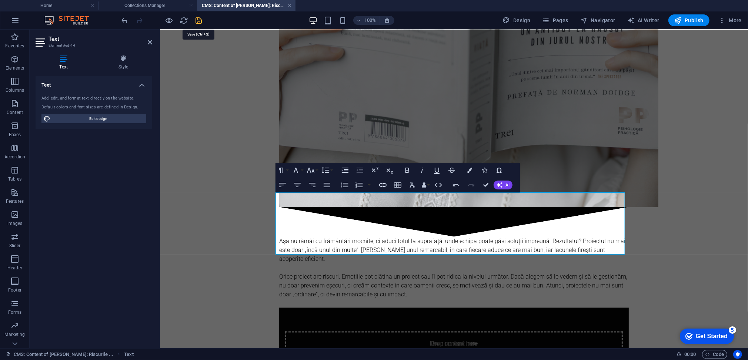
click at [196, 20] on icon "save" at bounding box center [199, 20] width 9 height 9
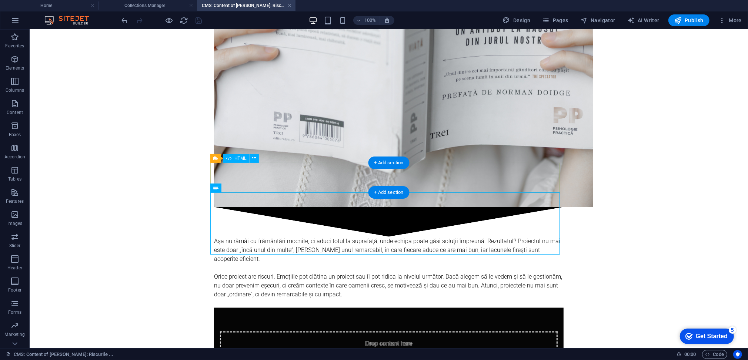
scroll to position [780, 0]
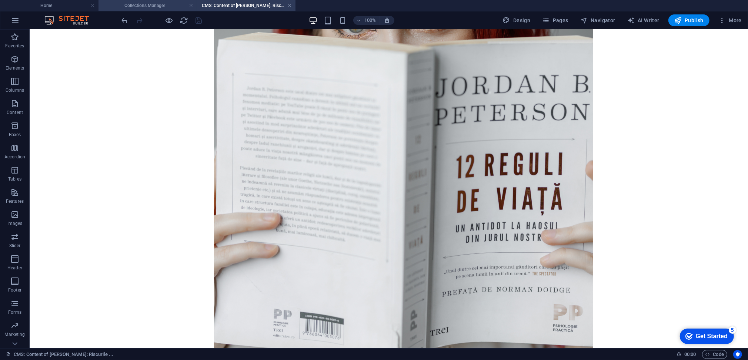
click at [166, 4] on h4 "Collections Manager" at bounding box center [148, 5] width 99 height 8
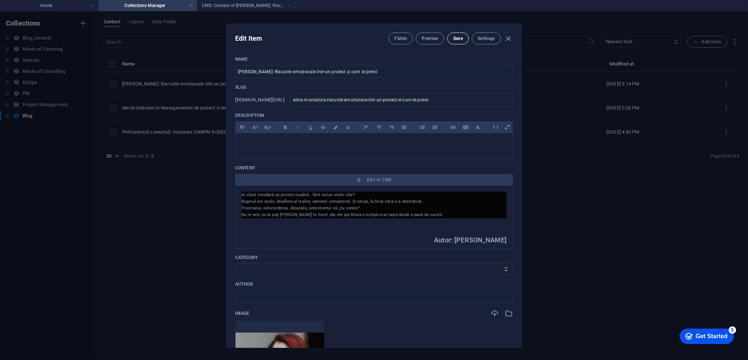
click at [452, 36] on button "Save" at bounding box center [458, 39] width 21 height 12
click at [459, 39] on span "Save" at bounding box center [458, 39] width 10 height 6
click at [509, 38] on icon "button" at bounding box center [509, 38] width 9 height 9
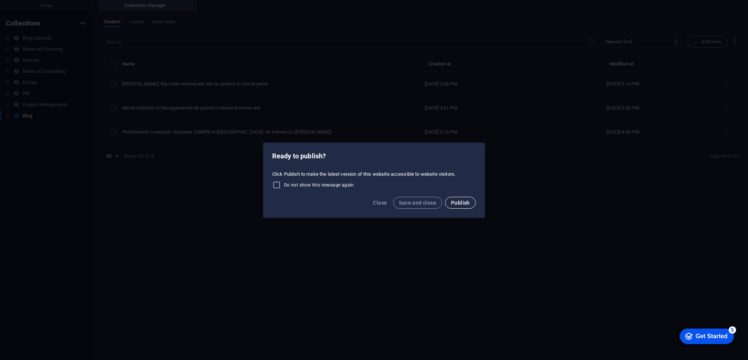
click at [455, 201] on span "Publish" at bounding box center [460, 203] width 19 height 6
